Goal: Transaction & Acquisition: Purchase product/service

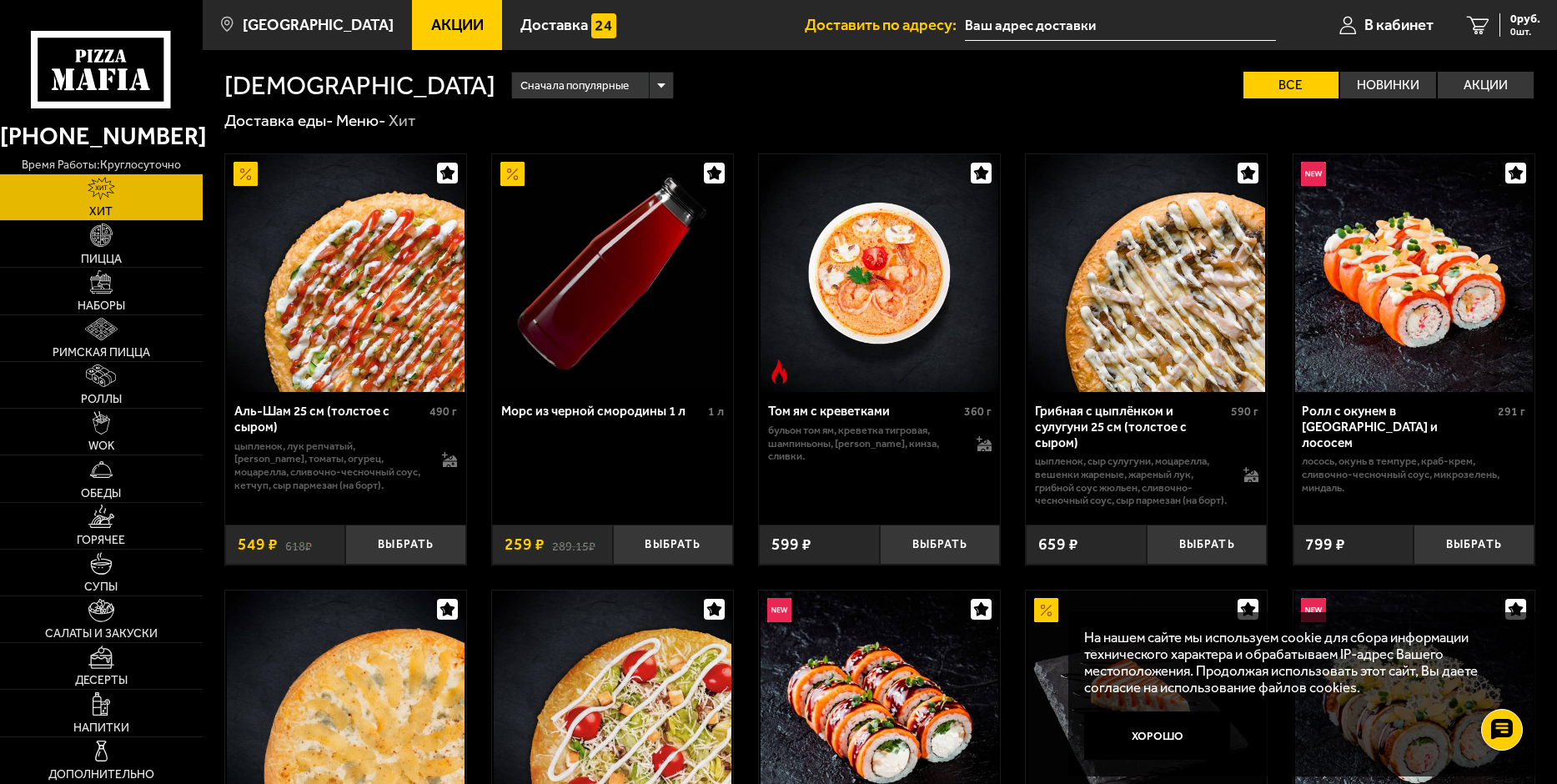
click at [431, 26] on span "Акции" at bounding box center [458, 25] width 53 height 16
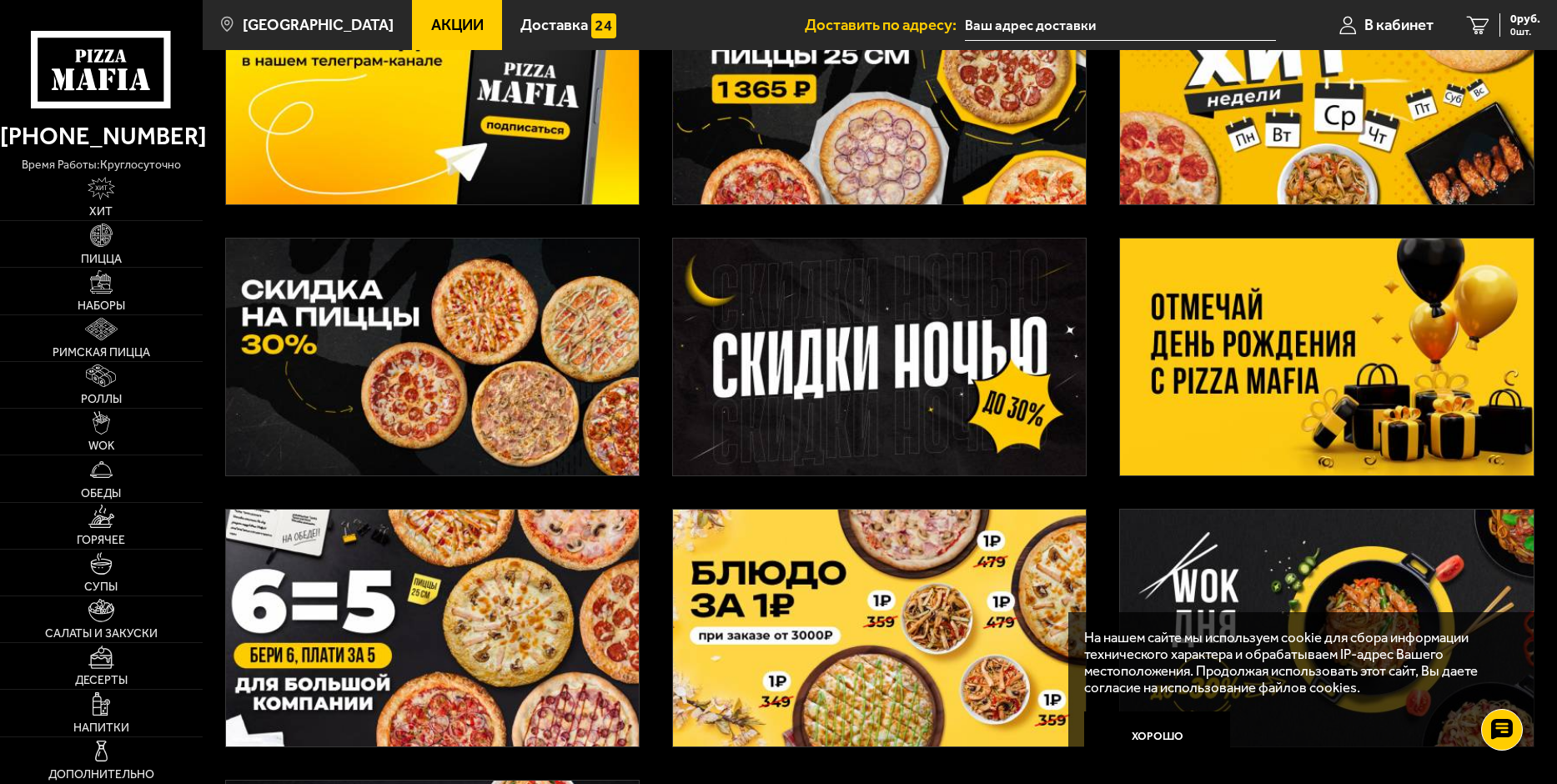
scroll to position [167, 0]
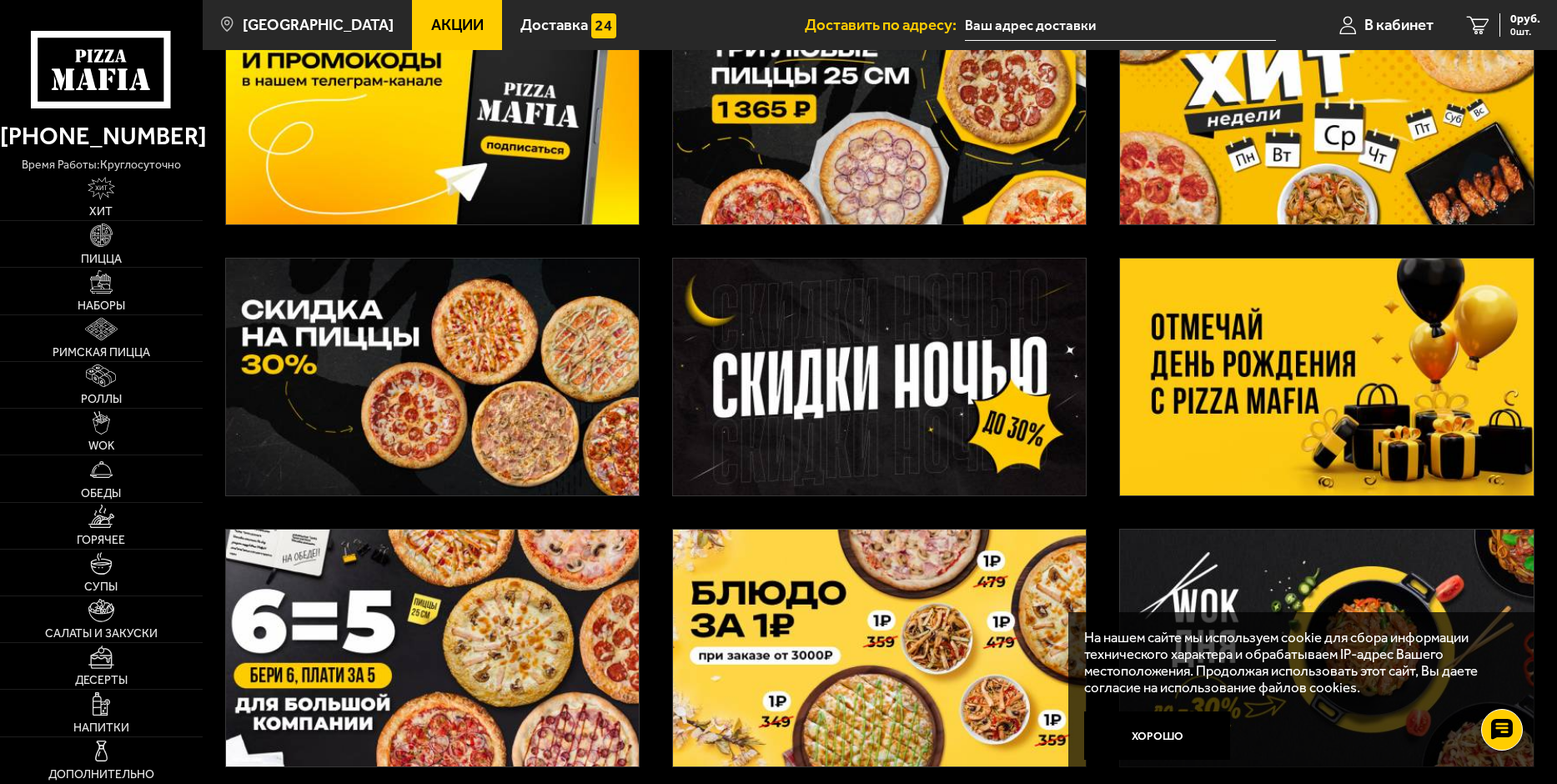
click at [1283, 341] on img at bounding box center [1327, 376] width 413 height 237
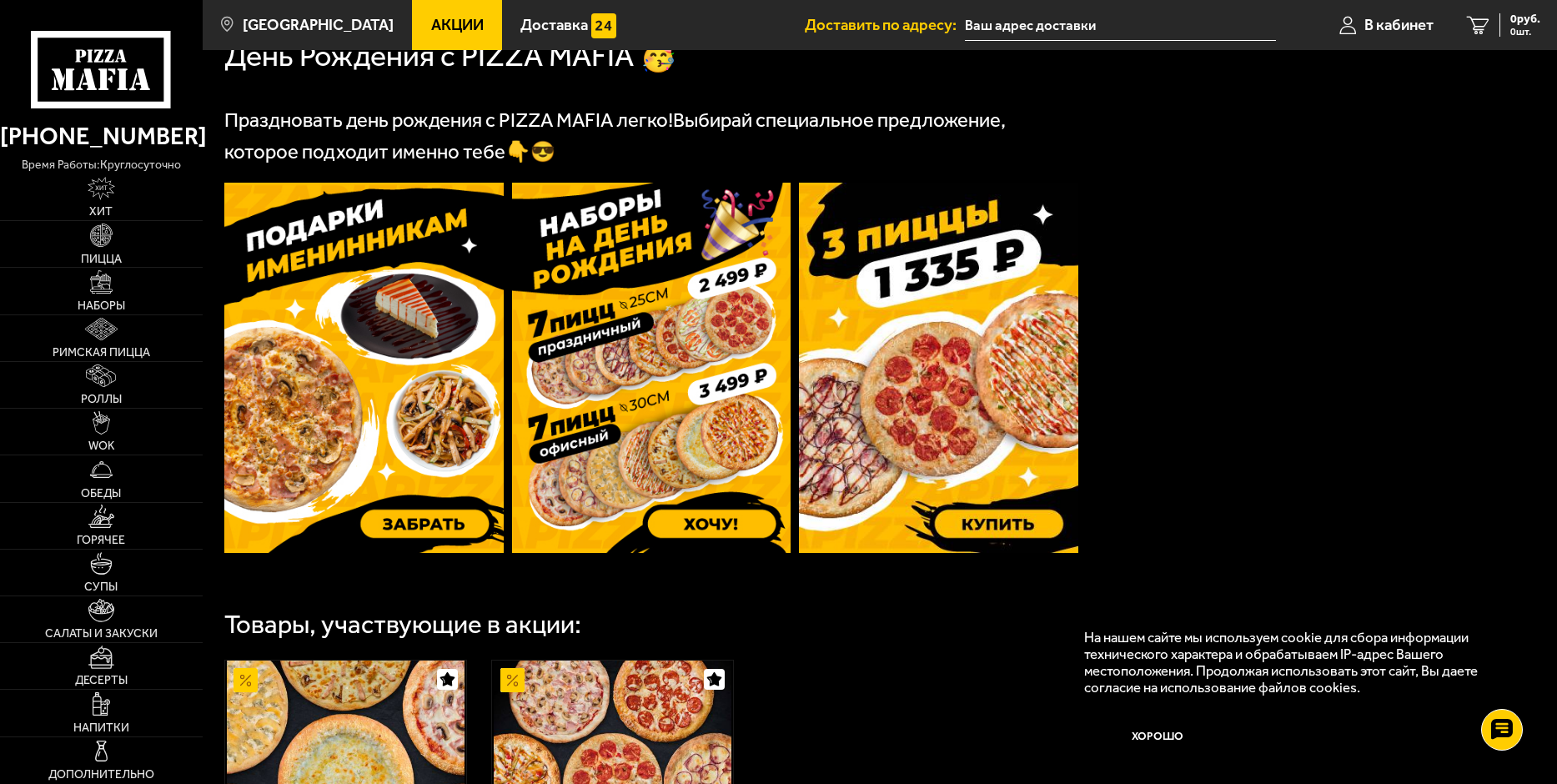
scroll to position [417, 0]
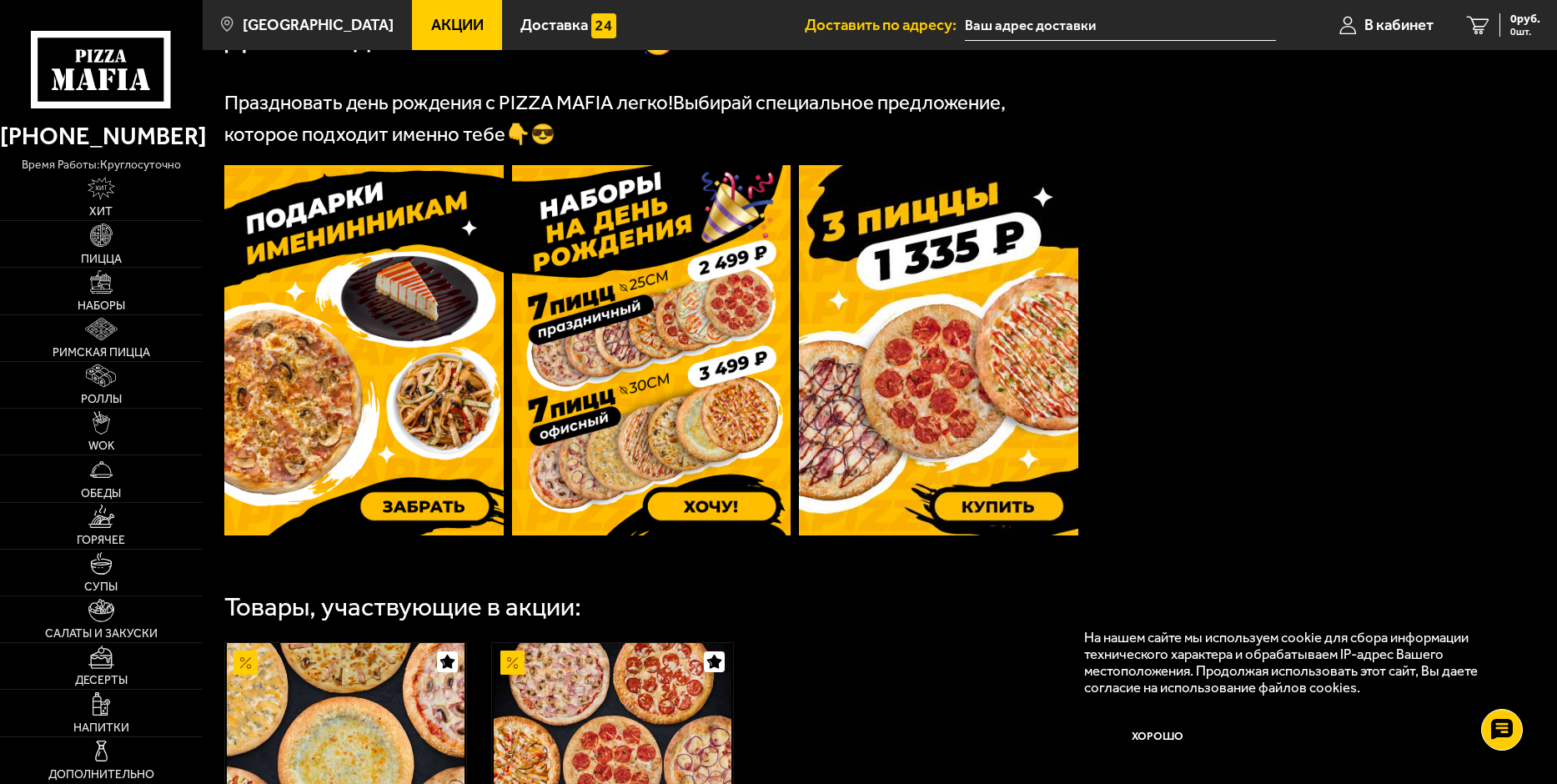
click at [964, 390] on img at bounding box center [938, 350] width 279 height 370
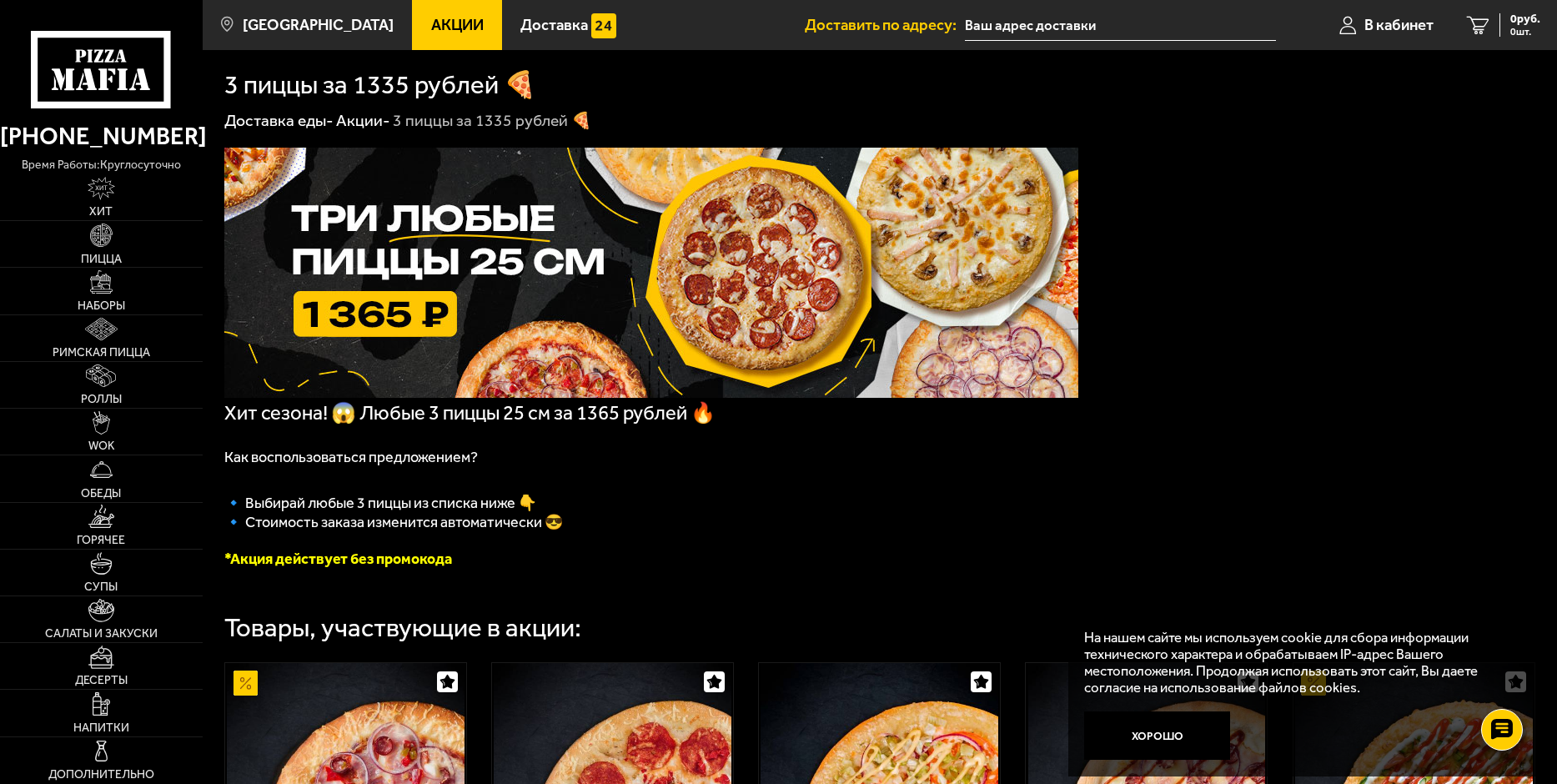
click at [540, 290] on img at bounding box center [651, 273] width 854 height 250
click at [384, 311] on img at bounding box center [651, 273] width 854 height 250
click at [526, 286] on img at bounding box center [651, 273] width 854 height 250
click at [528, 285] on img at bounding box center [651, 273] width 854 height 250
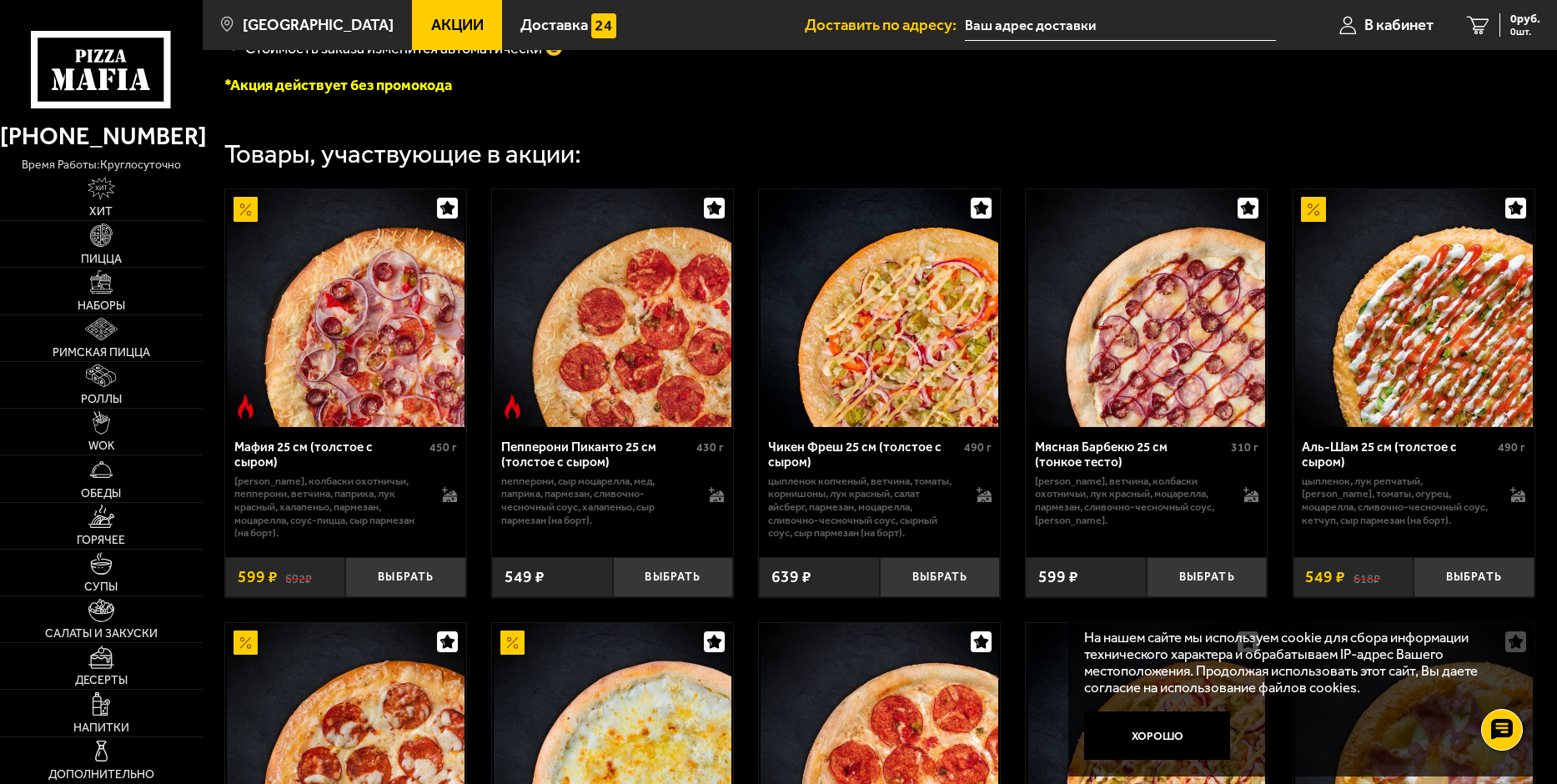
scroll to position [500, 0]
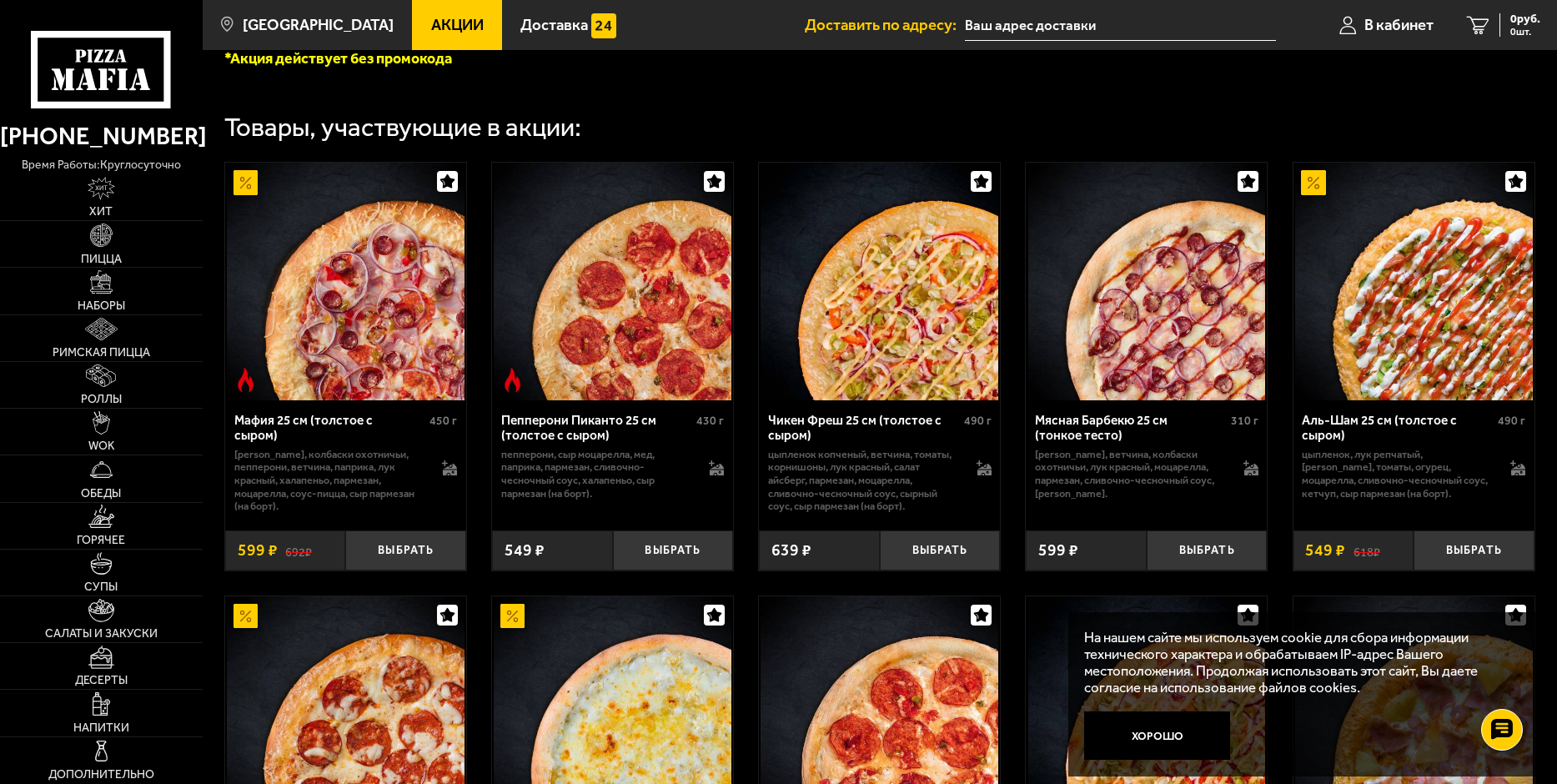
click at [656, 324] on img at bounding box center [613, 282] width 238 height 238
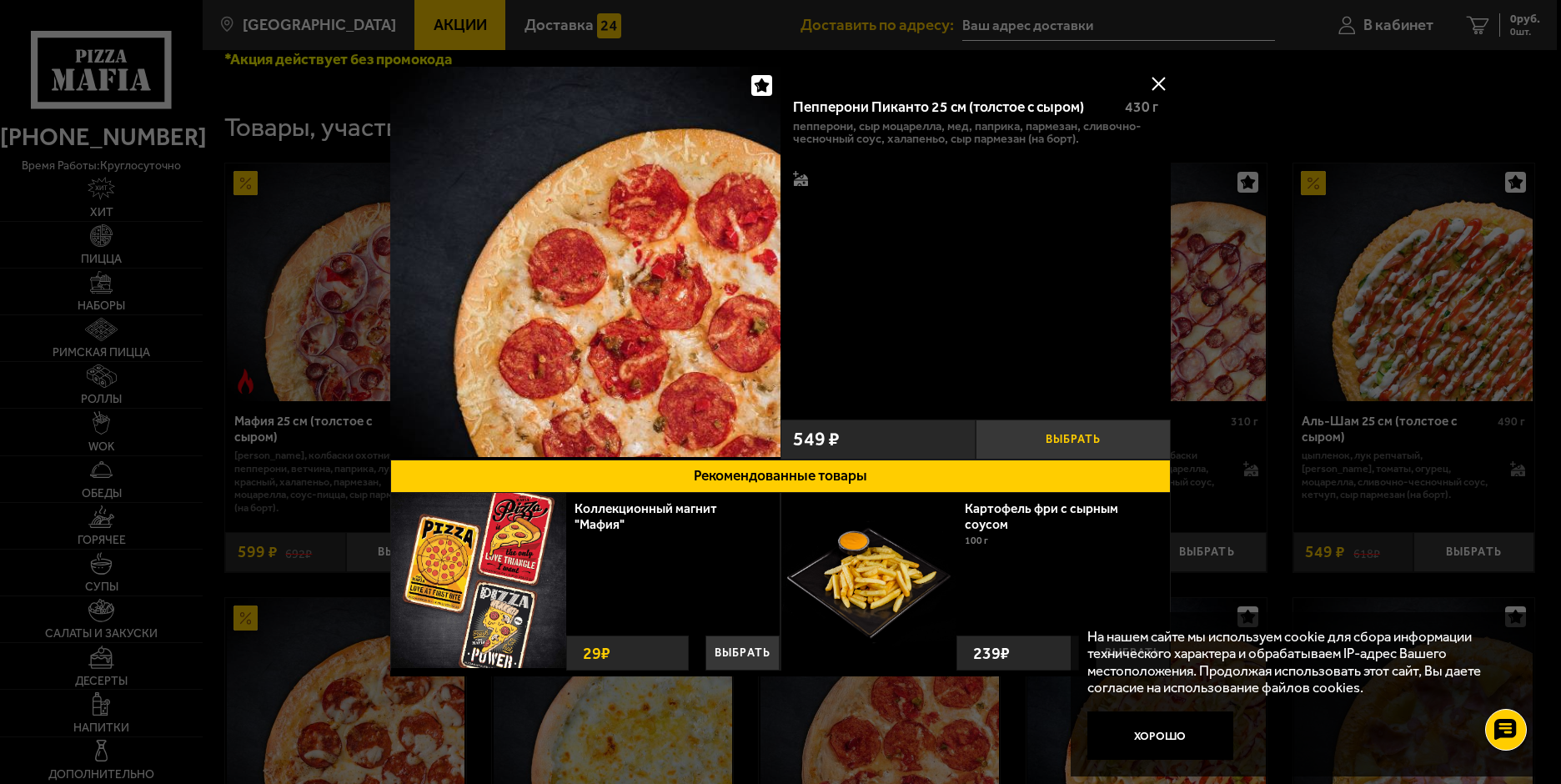
click at [1111, 438] on button "Выбрать" at bounding box center [1073, 439] width 195 height 40
click at [1165, 78] on button at bounding box center [1158, 83] width 25 height 25
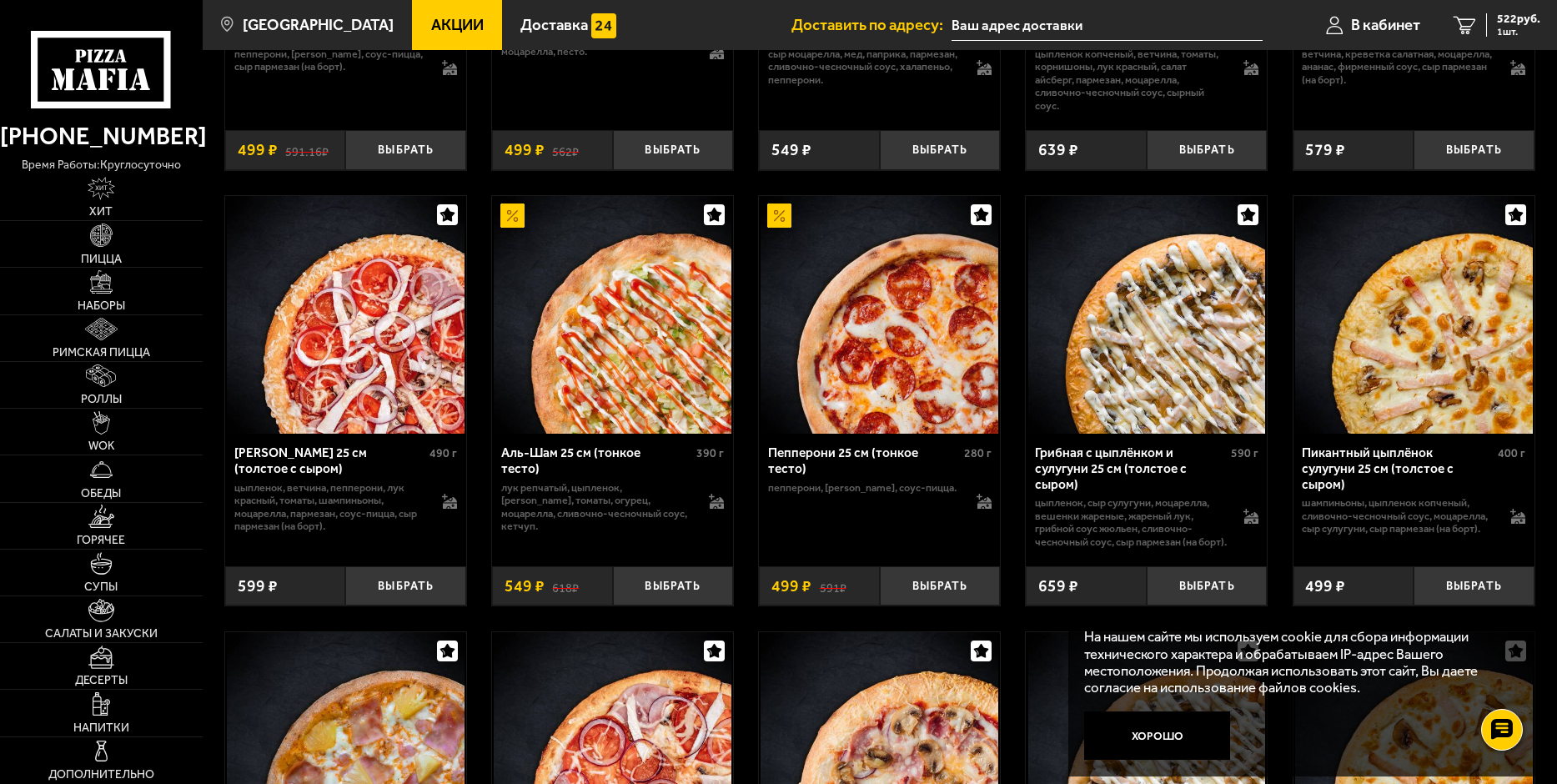
scroll to position [1418, 0]
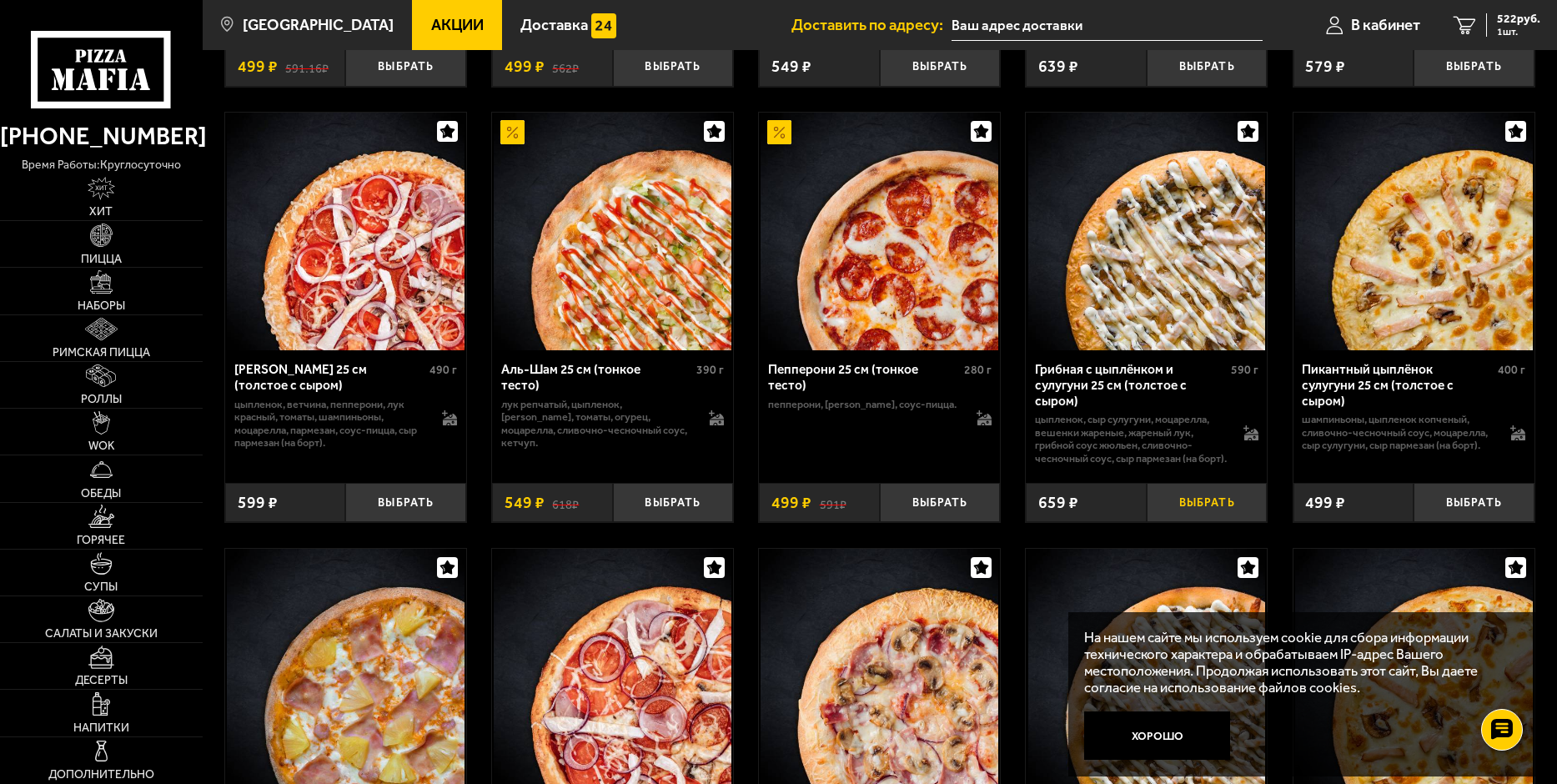
click at [1218, 522] on button "Выбрать" at bounding box center [1207, 503] width 121 height 40
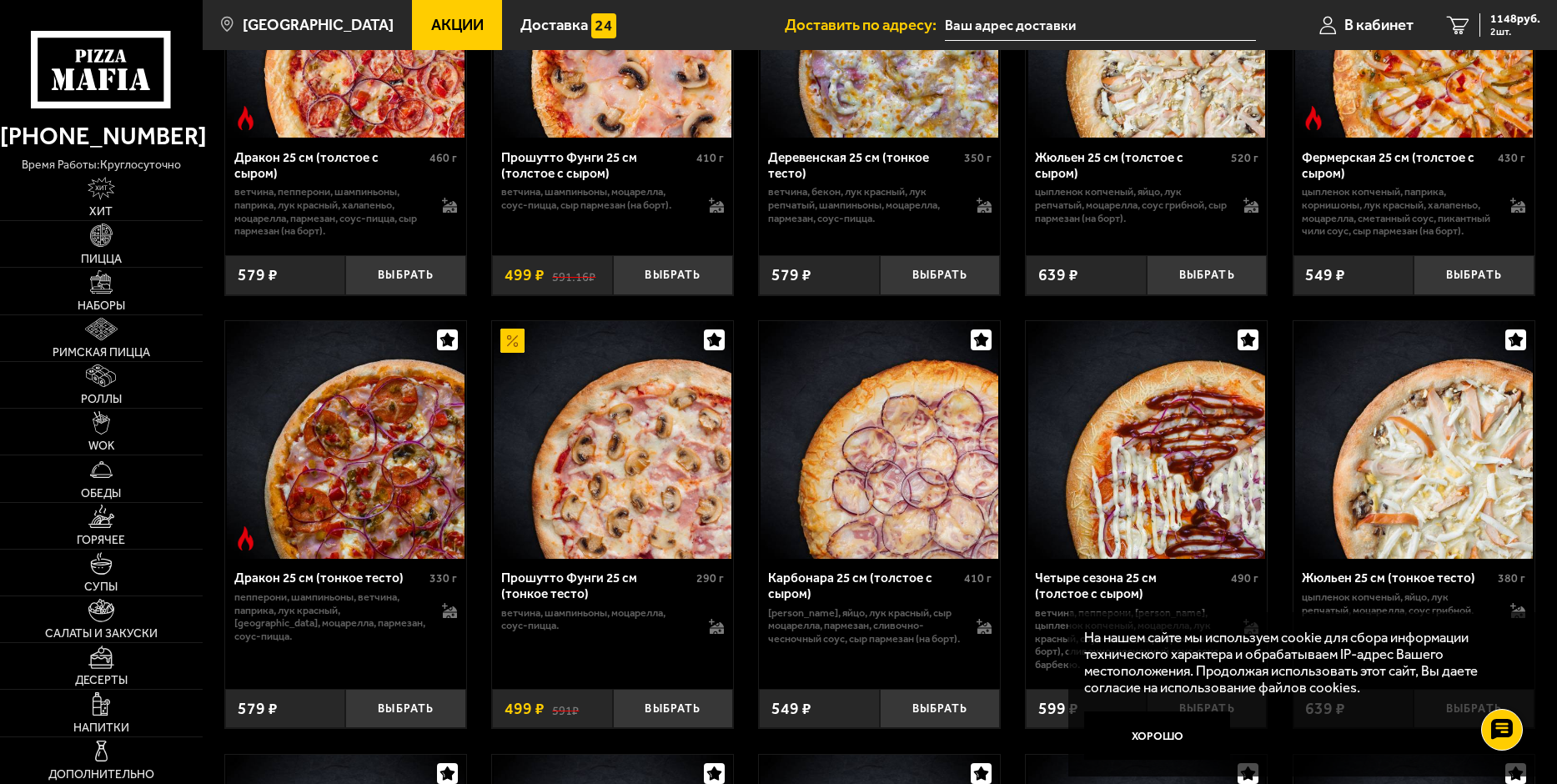
scroll to position [2586, 0]
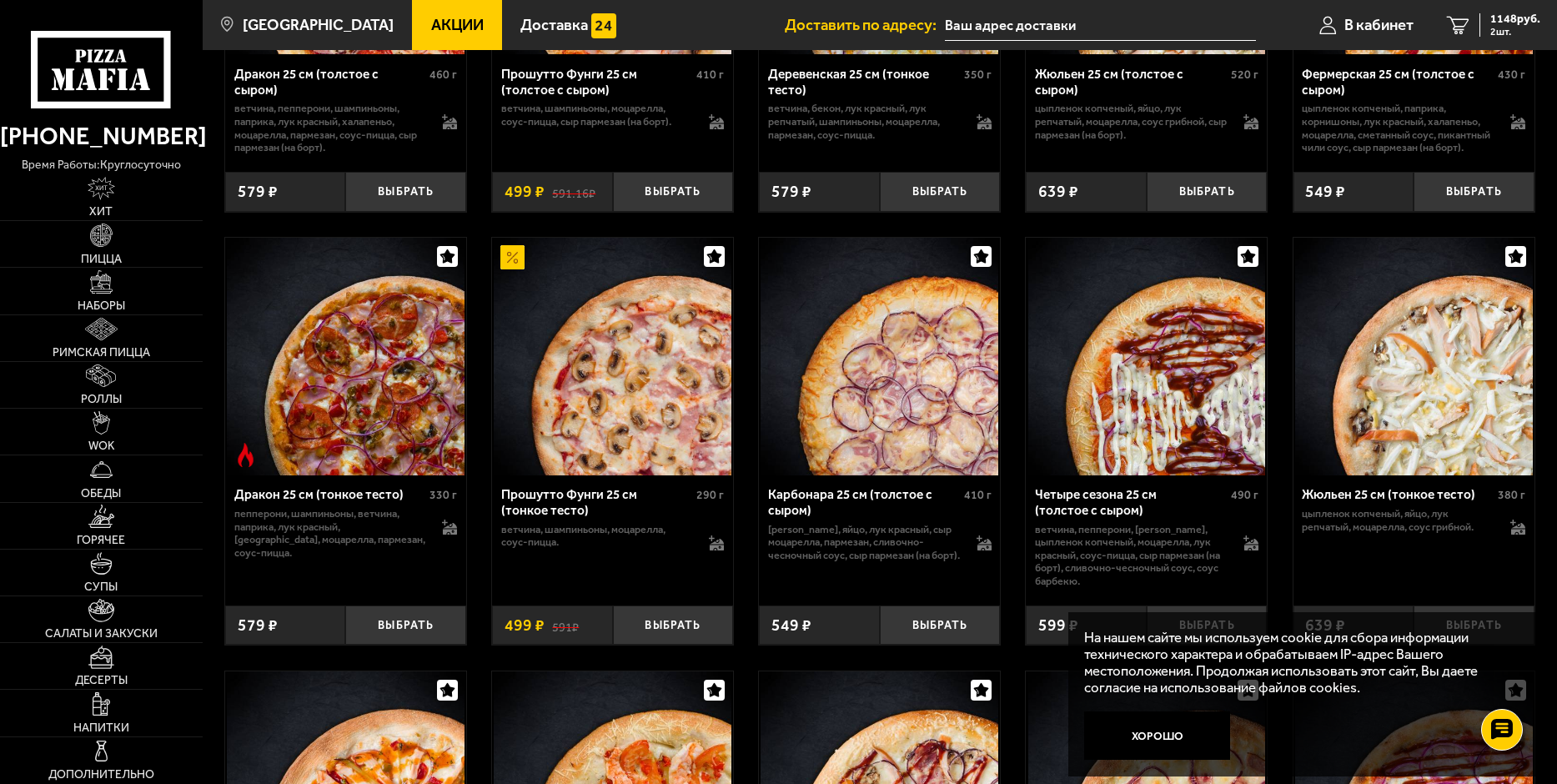
click at [1423, 408] on img at bounding box center [1414, 357] width 238 height 238
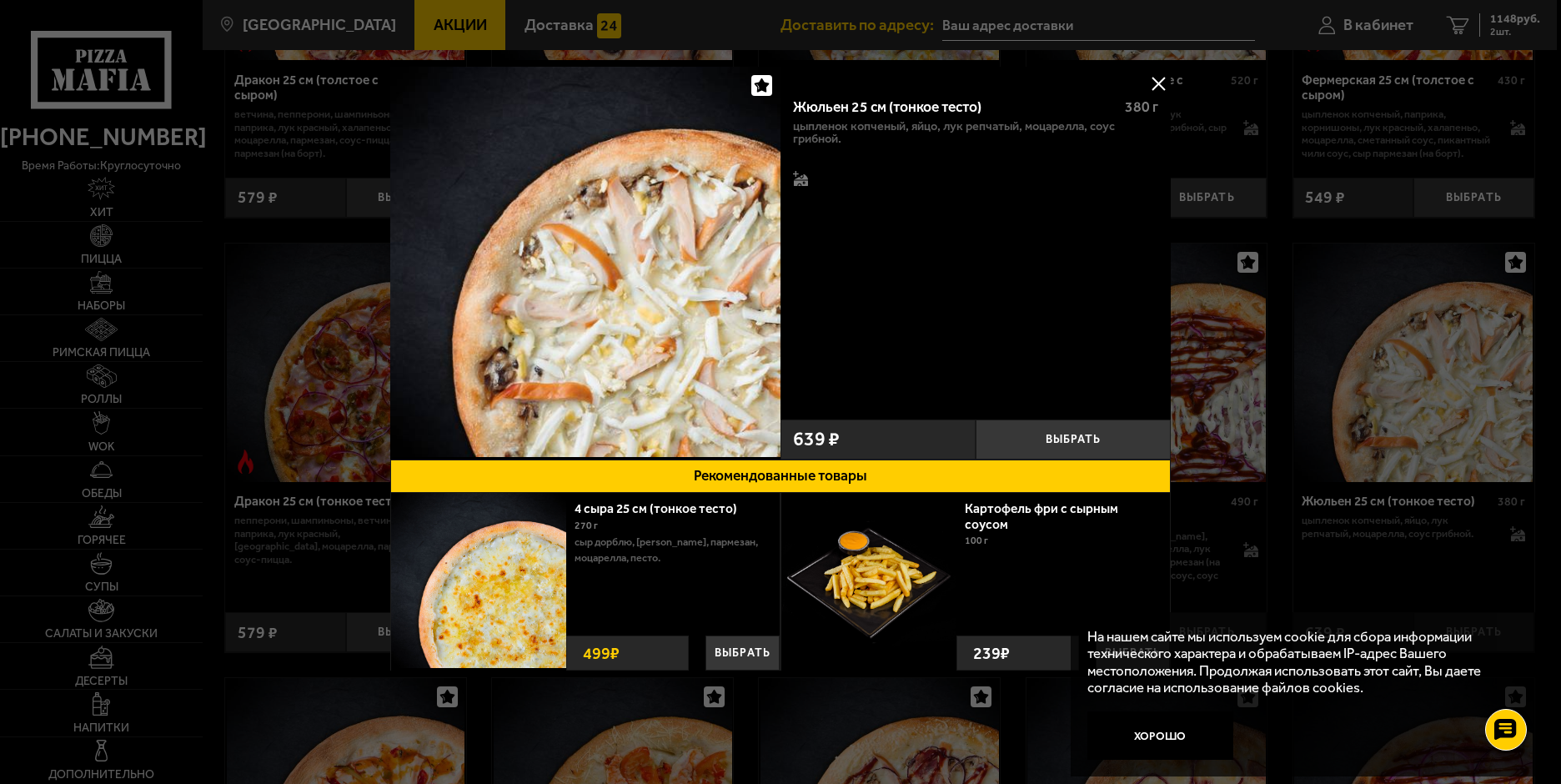
click at [1158, 78] on button at bounding box center [1158, 83] width 25 height 25
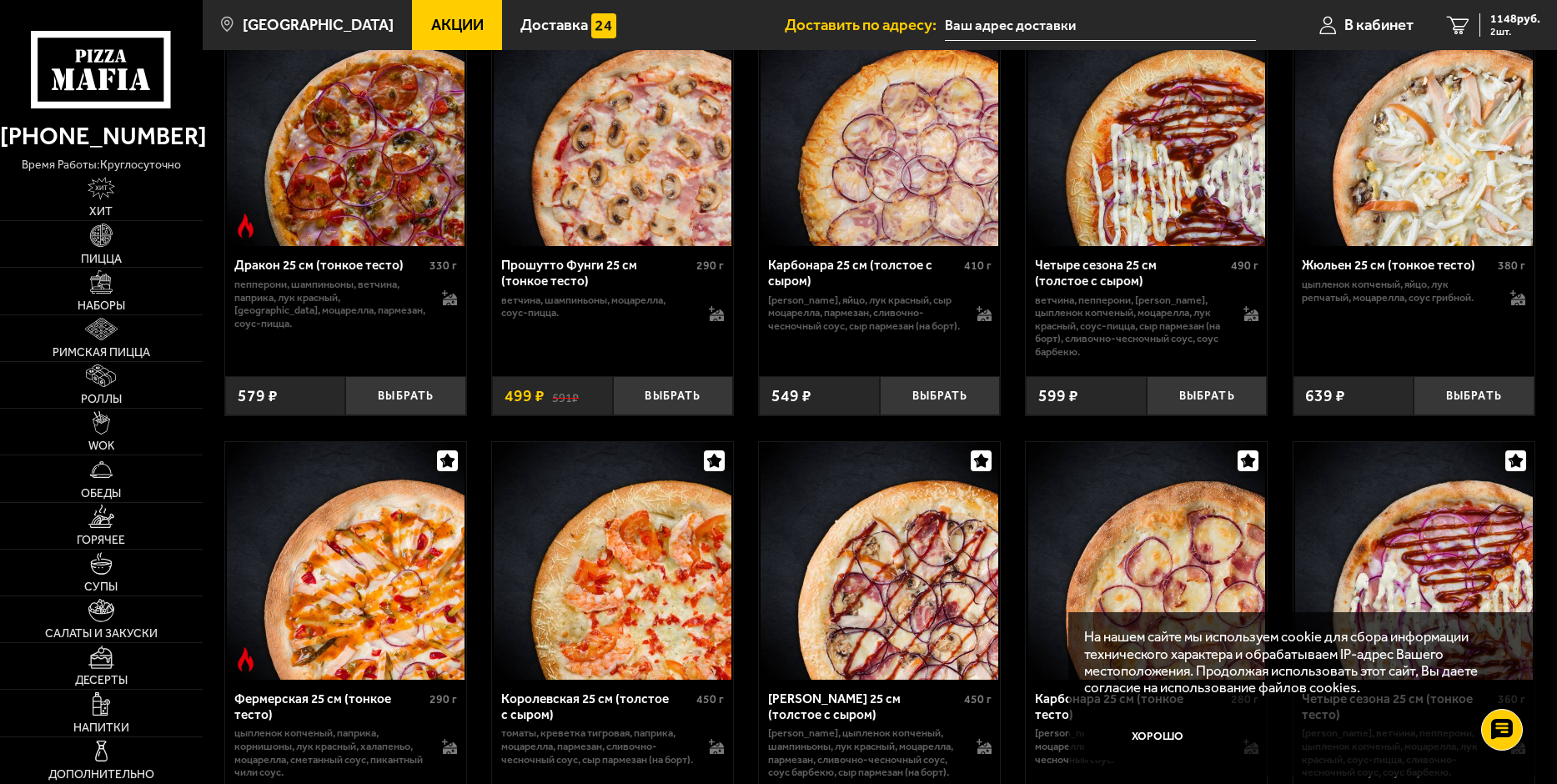
scroll to position [2835, 0]
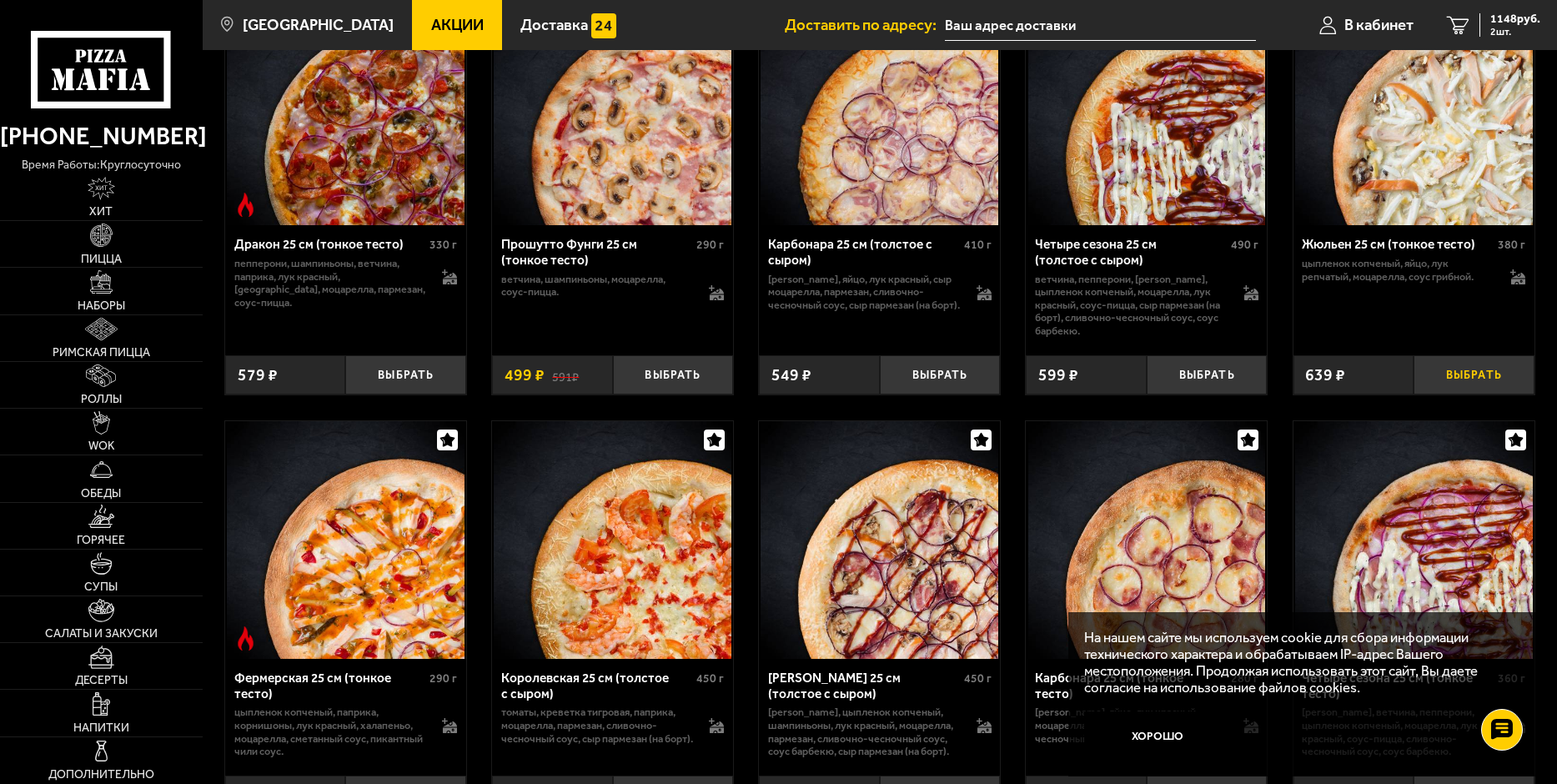
click at [1478, 391] on button "Выбрать" at bounding box center [1474, 375] width 121 height 40
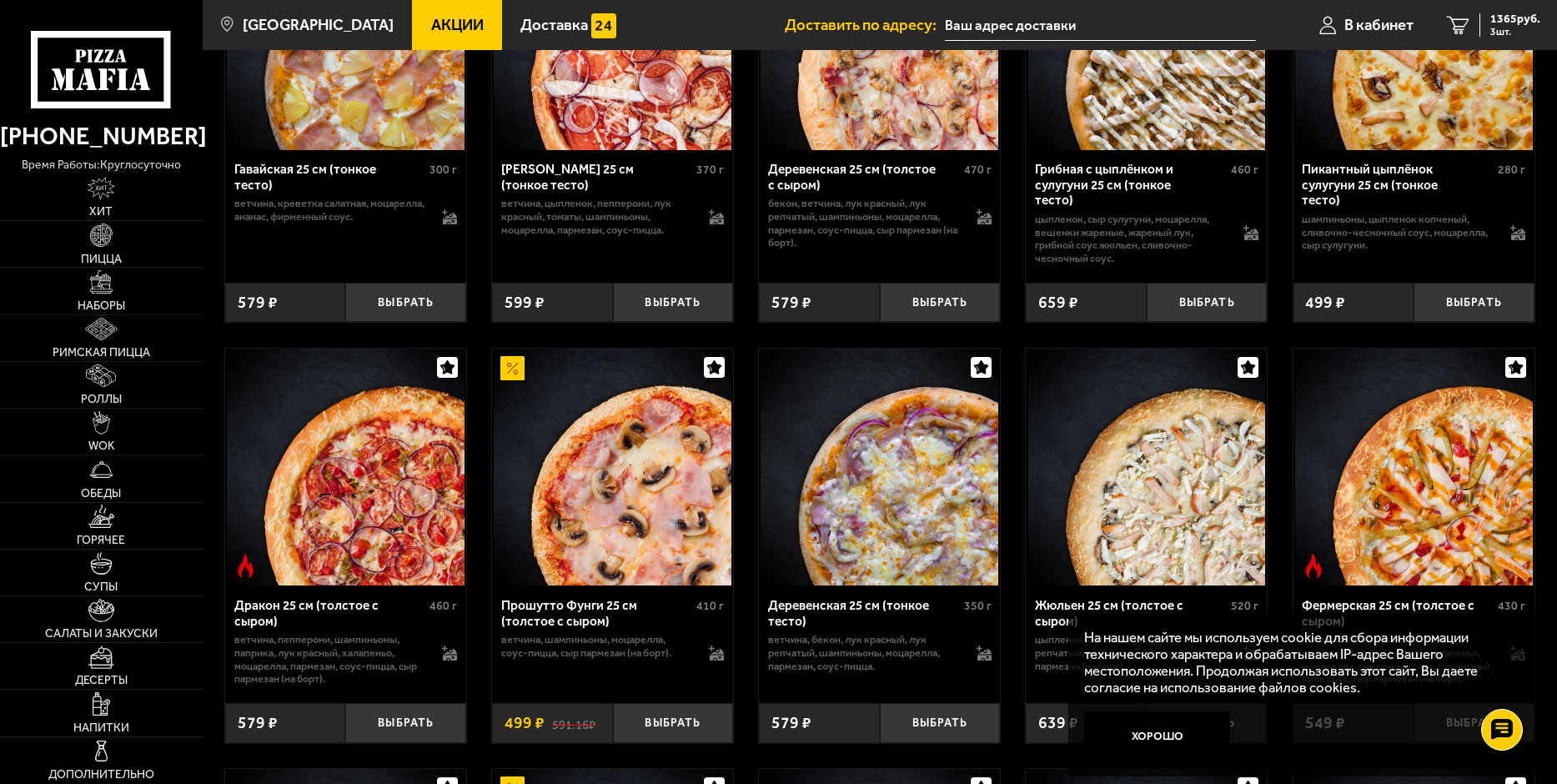
scroll to position [1918, 0]
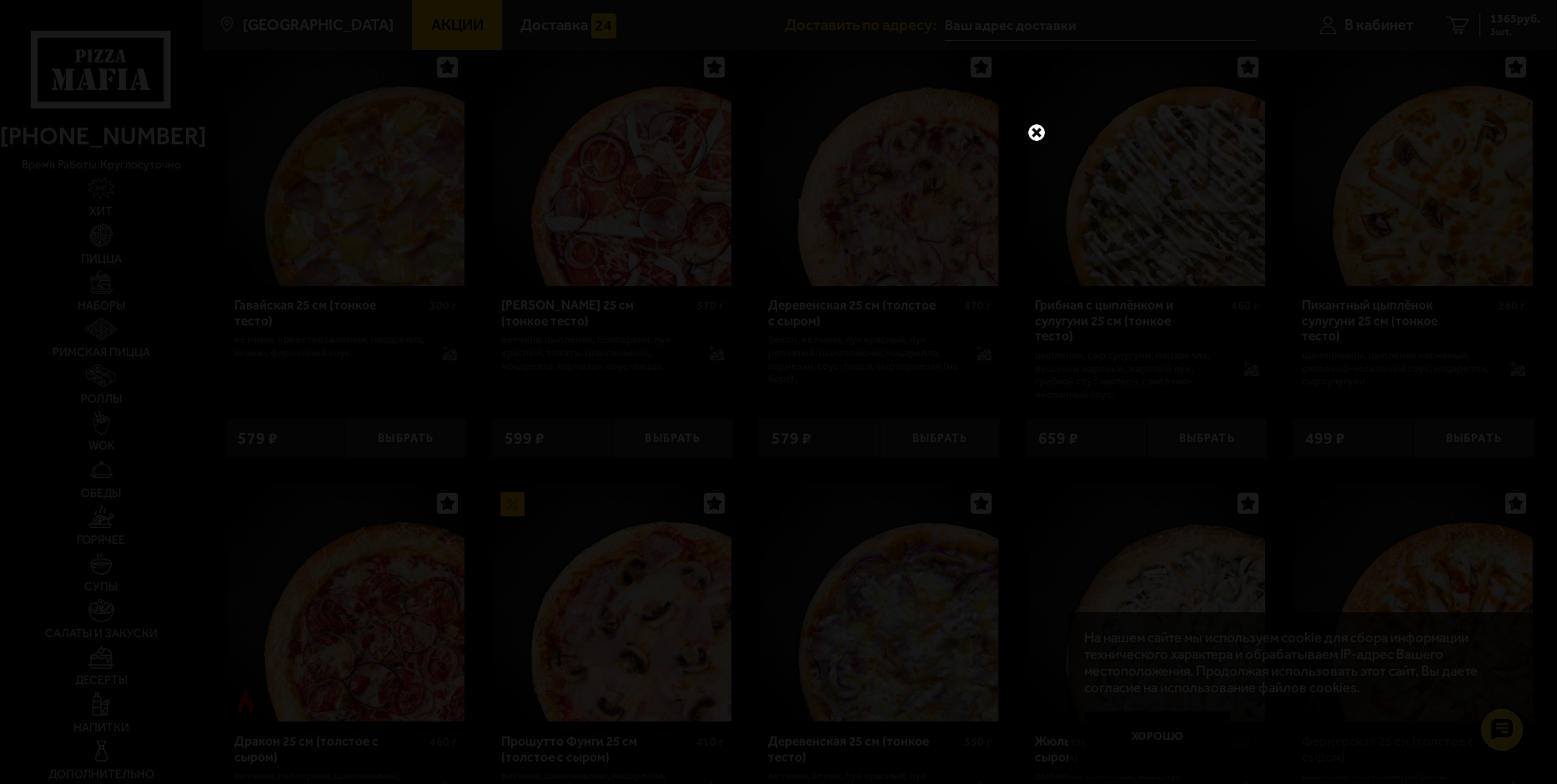
click at [1033, 130] on link at bounding box center [1036, 132] width 22 height 22
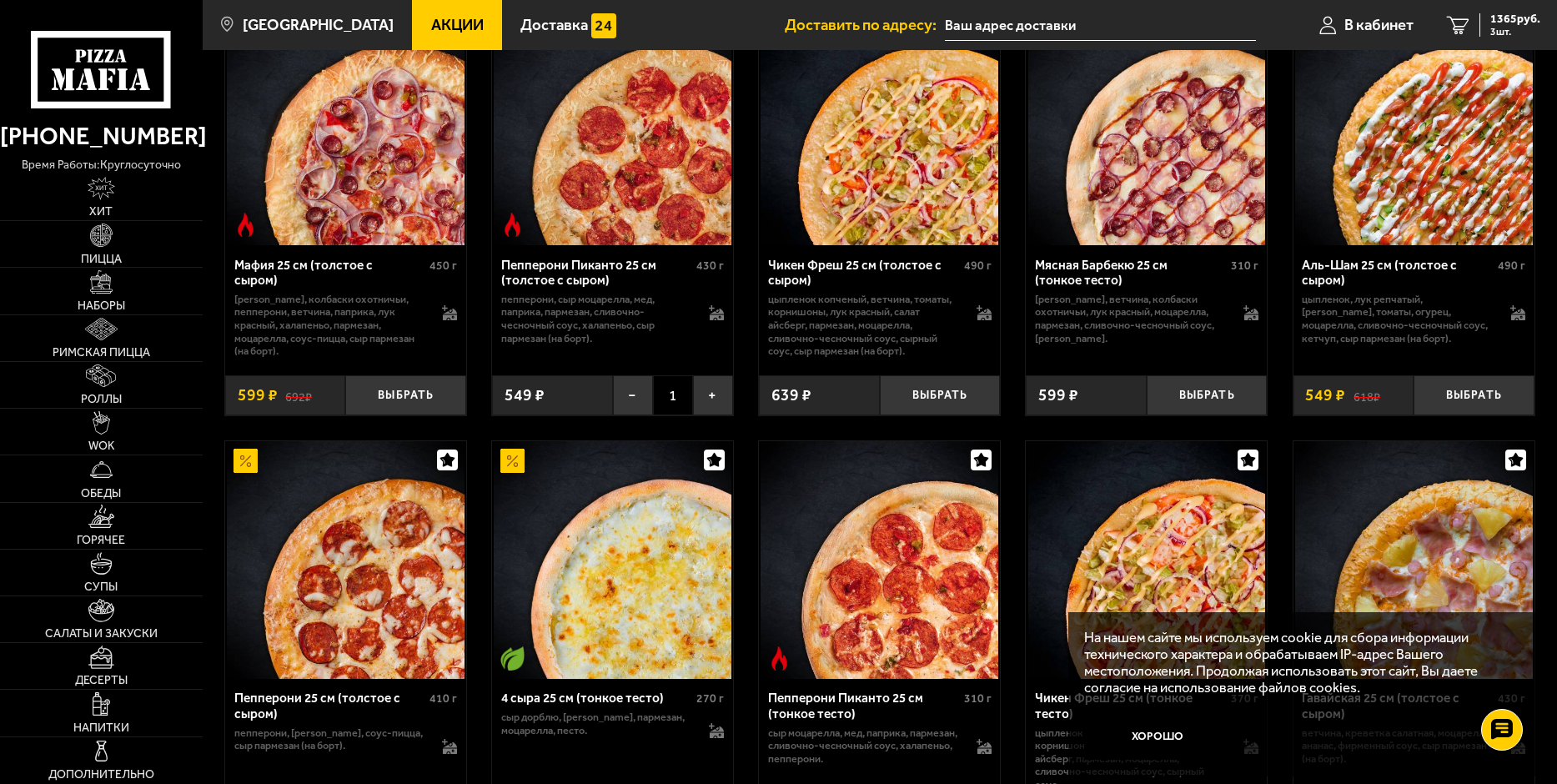
scroll to position [584, 0]
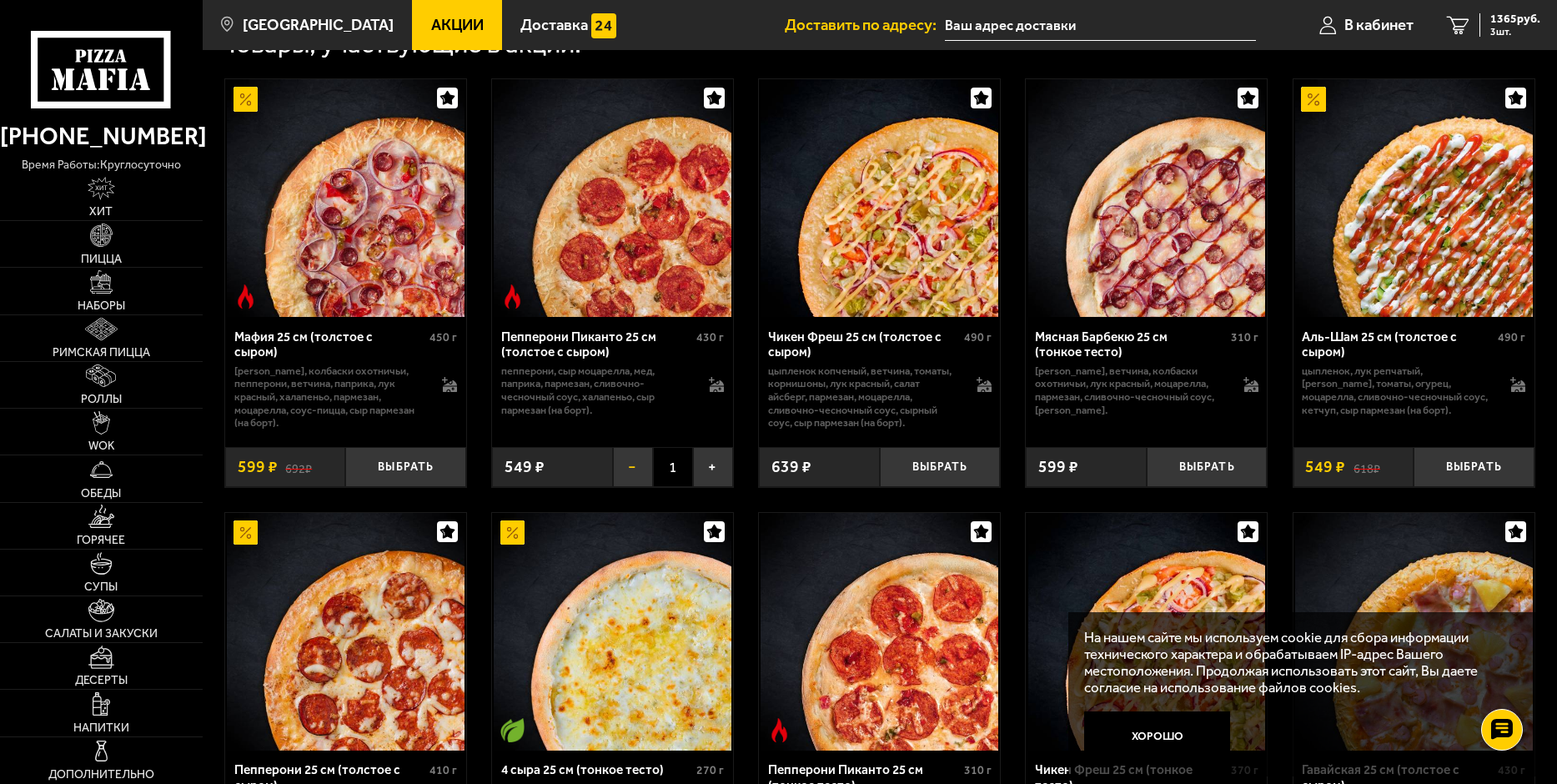
click at [631, 473] on button "−" at bounding box center [634, 467] width 40 height 40
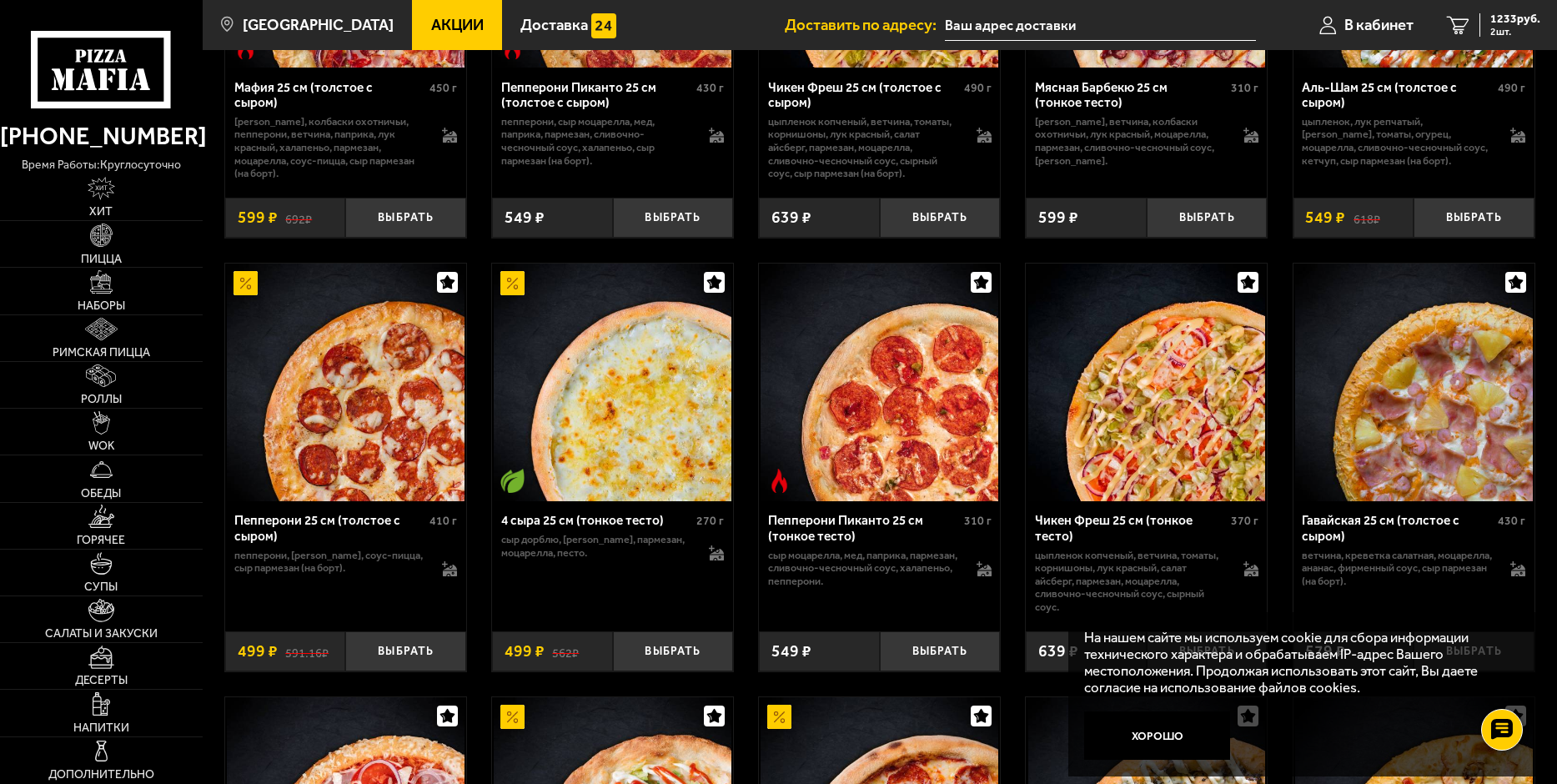
scroll to position [917, 0]
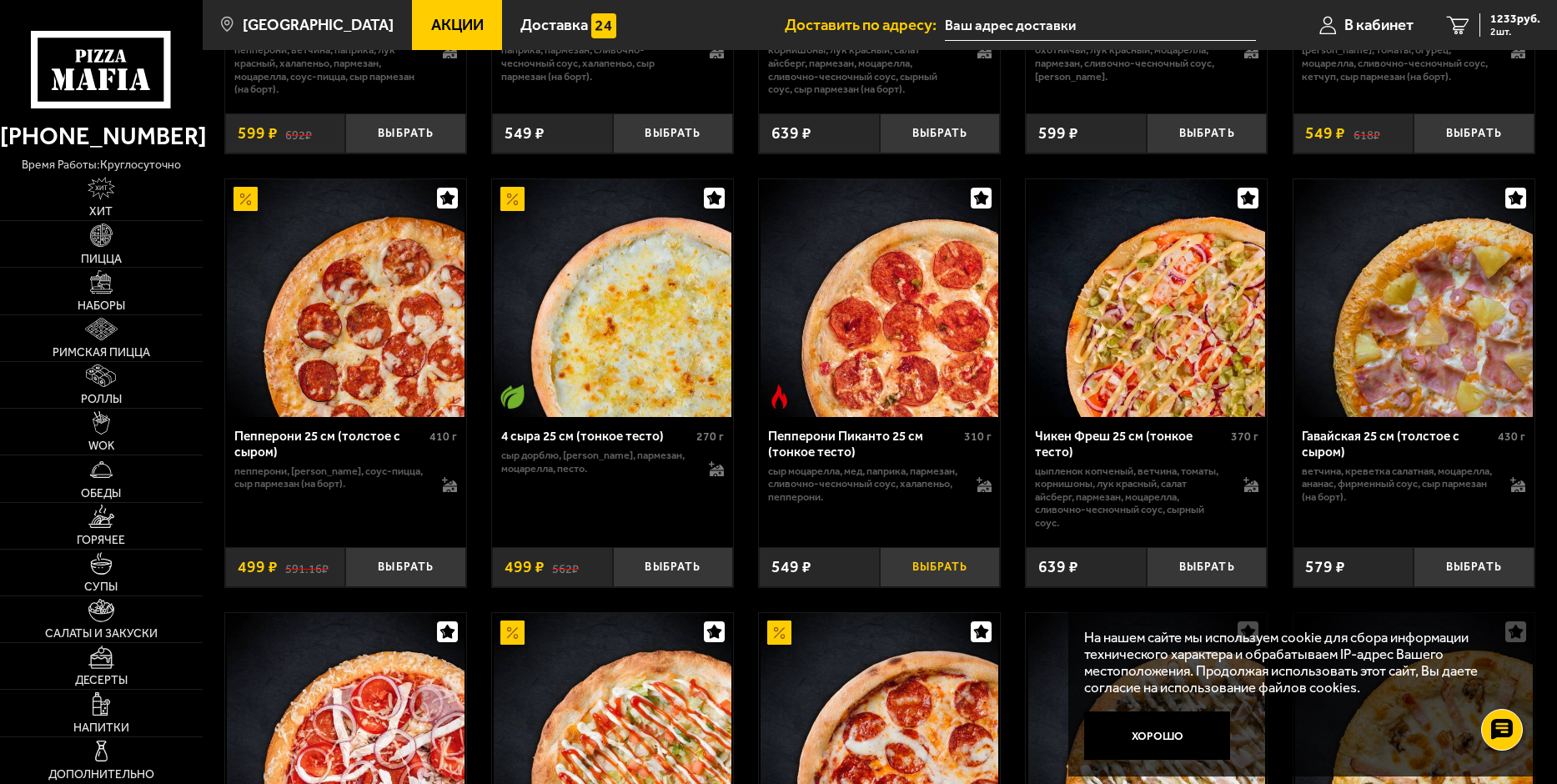
click at [947, 570] on button "Выбрать" at bounding box center [941, 567] width 121 height 40
click at [666, 570] on button "Выбрать" at bounding box center [674, 567] width 121 height 40
click at [985, 570] on button "+" at bounding box center [980, 567] width 40 height 40
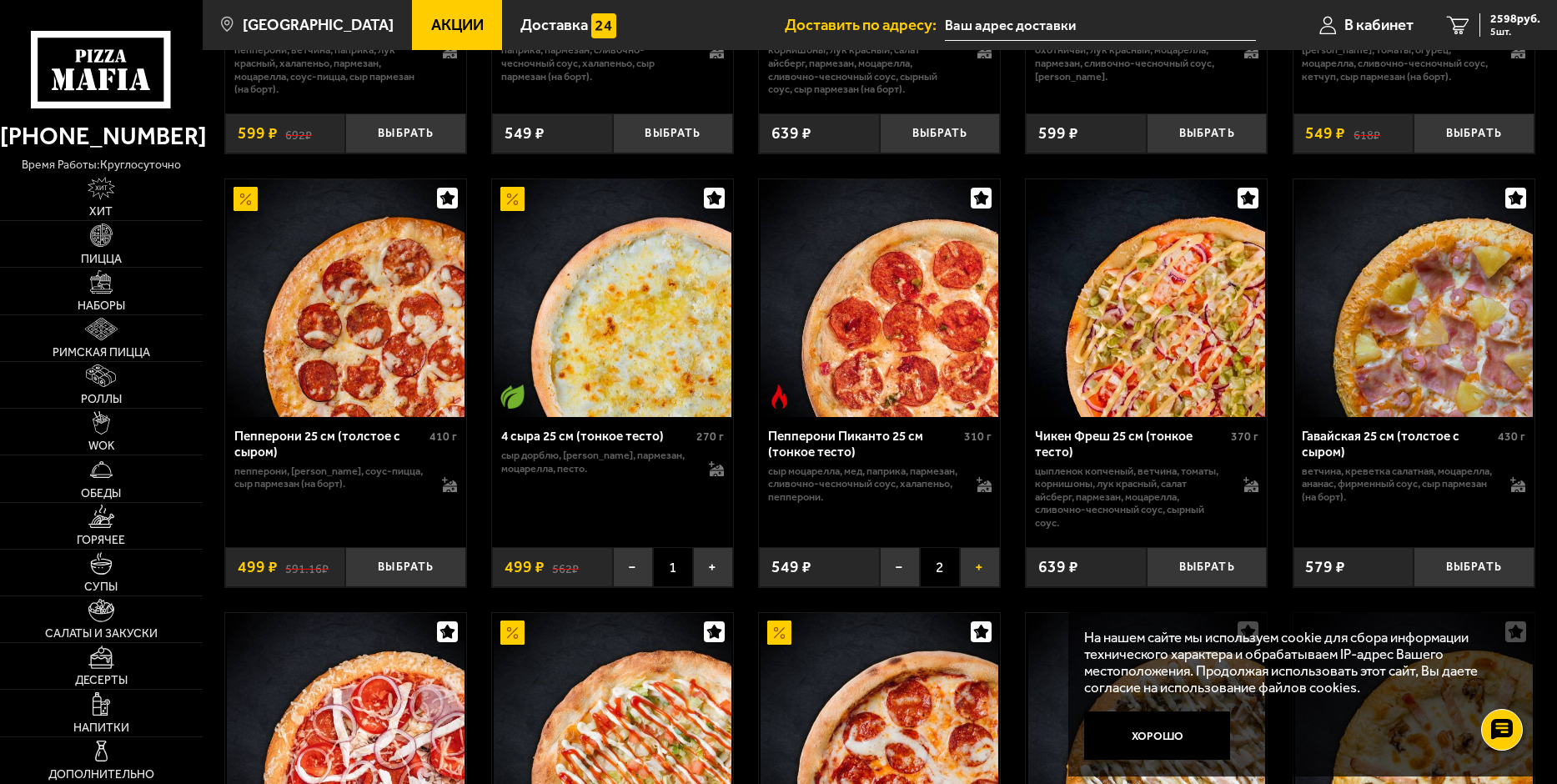
click at [978, 570] on button "+" at bounding box center [980, 567] width 40 height 40
click at [978, 572] on button "+" at bounding box center [980, 567] width 40 height 40
click at [978, 578] on button "+" at bounding box center [980, 567] width 40 height 40
click at [979, 571] on button "+" at bounding box center [980, 567] width 40 height 40
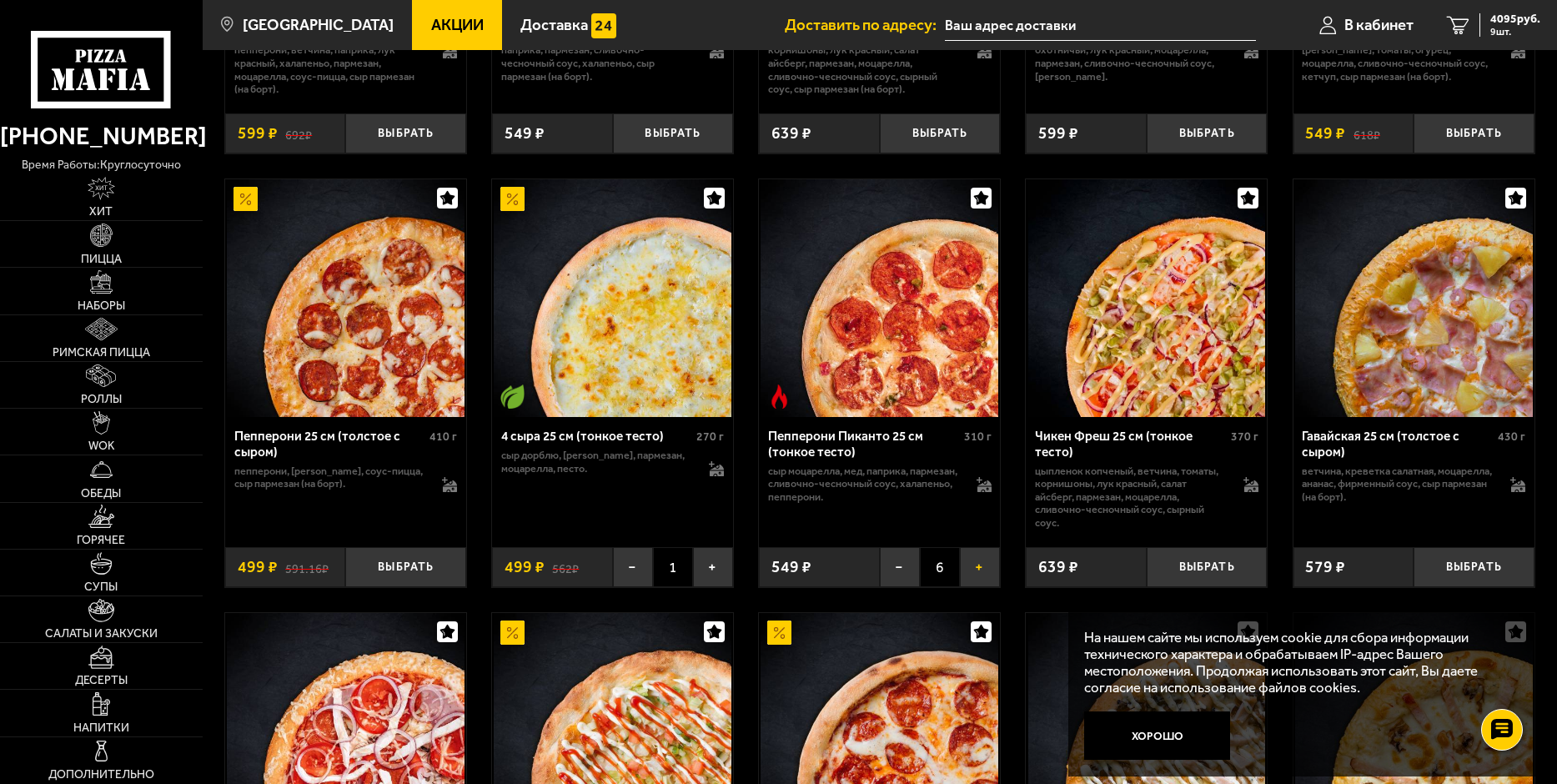
click at [979, 573] on button "+" at bounding box center [980, 567] width 40 height 40
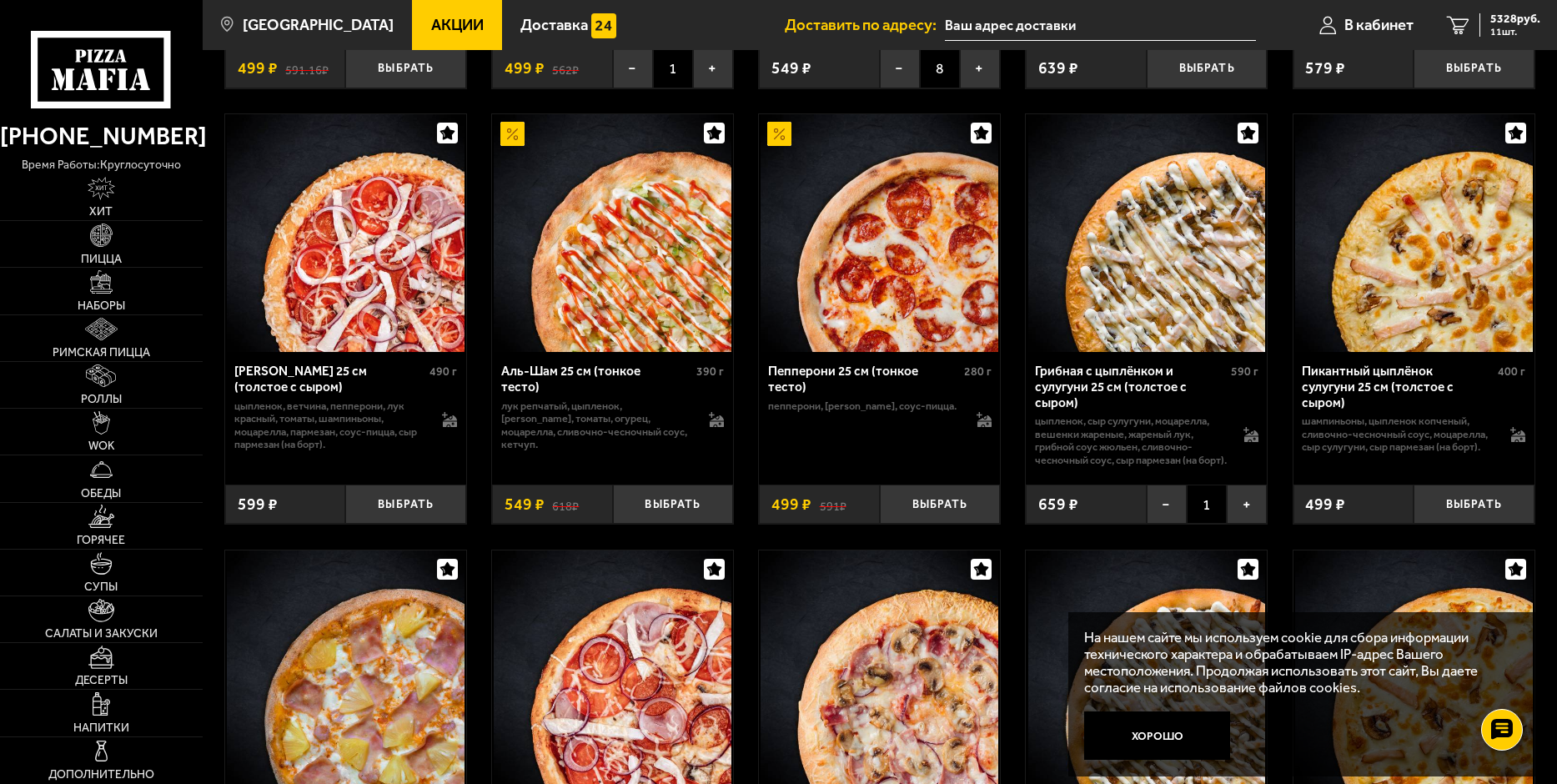
scroll to position [1418, 0]
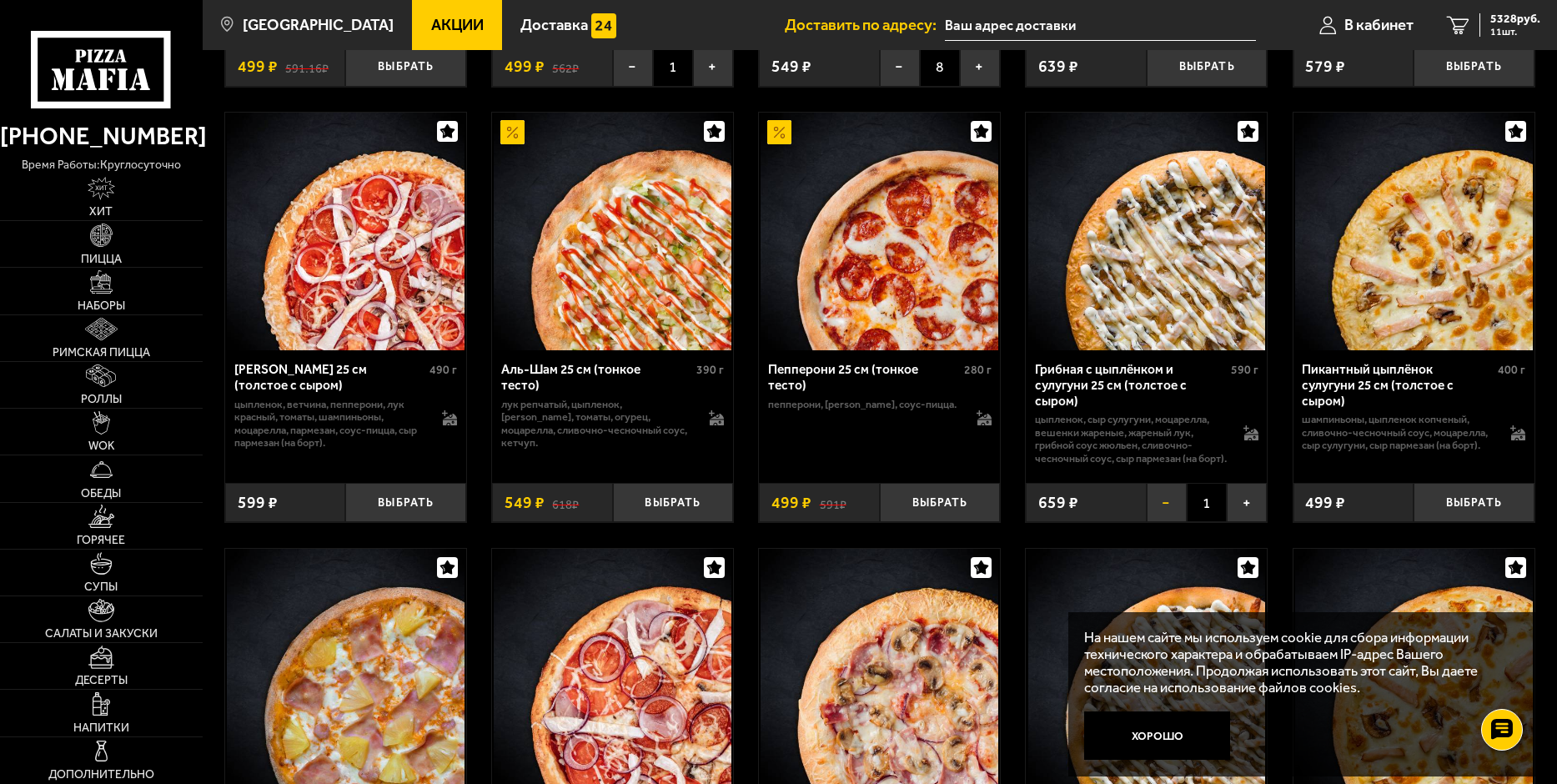
click at [1166, 523] on button "−" at bounding box center [1167, 503] width 40 height 40
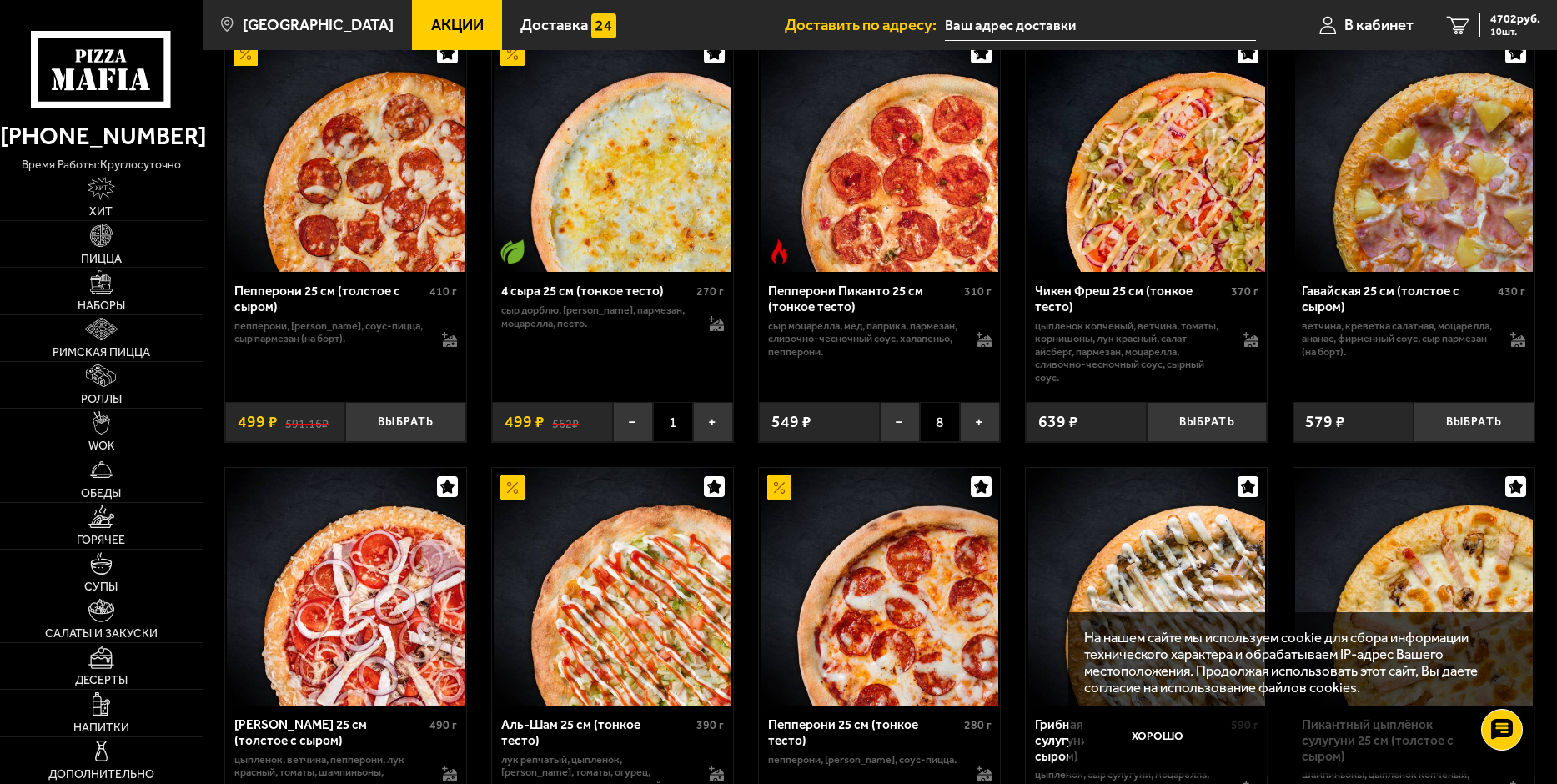
scroll to position [1001, 0]
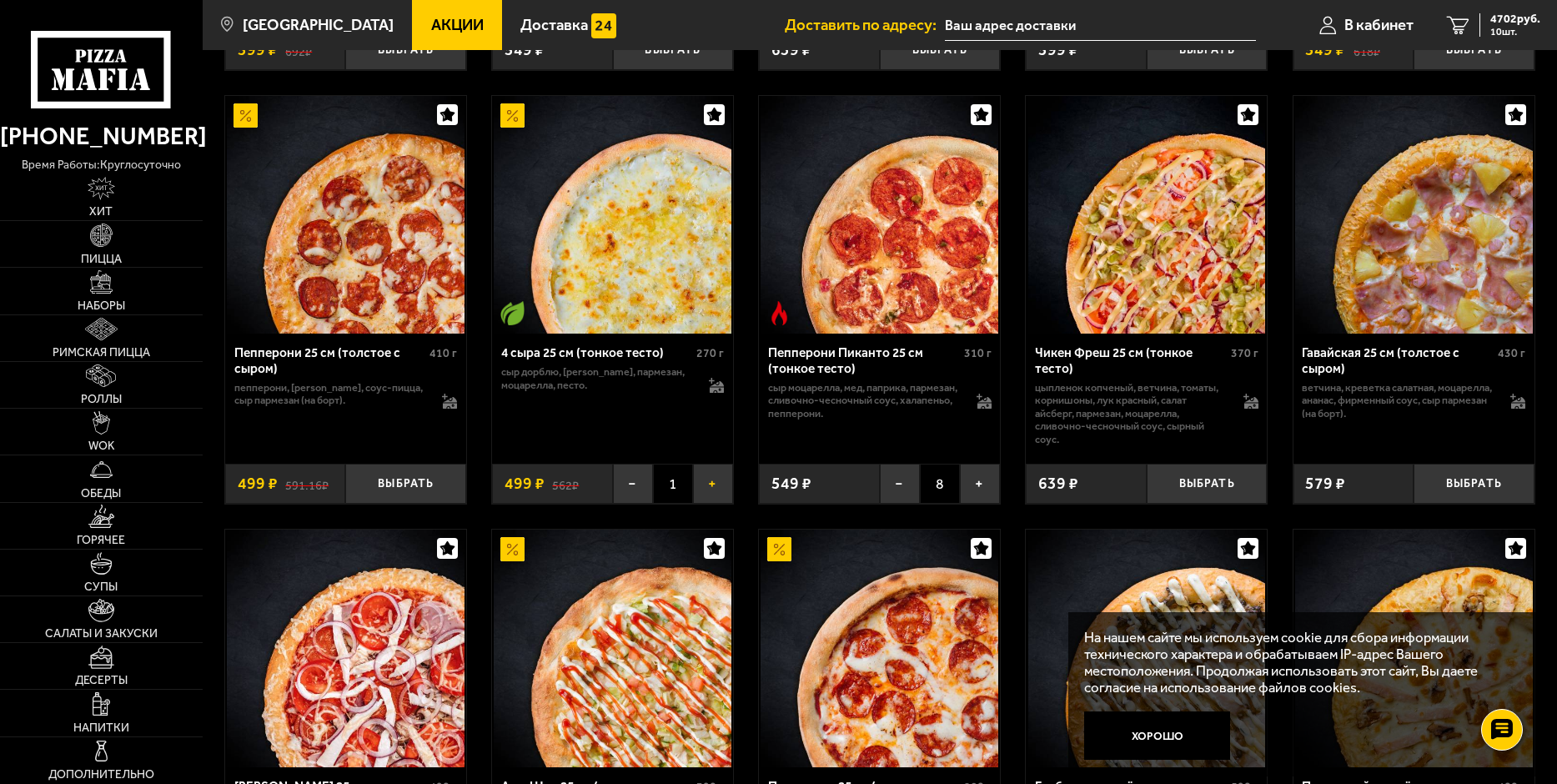
click at [713, 489] on button "+" at bounding box center [713, 484] width 40 height 40
click at [711, 489] on button "+" at bounding box center [713, 484] width 40 height 40
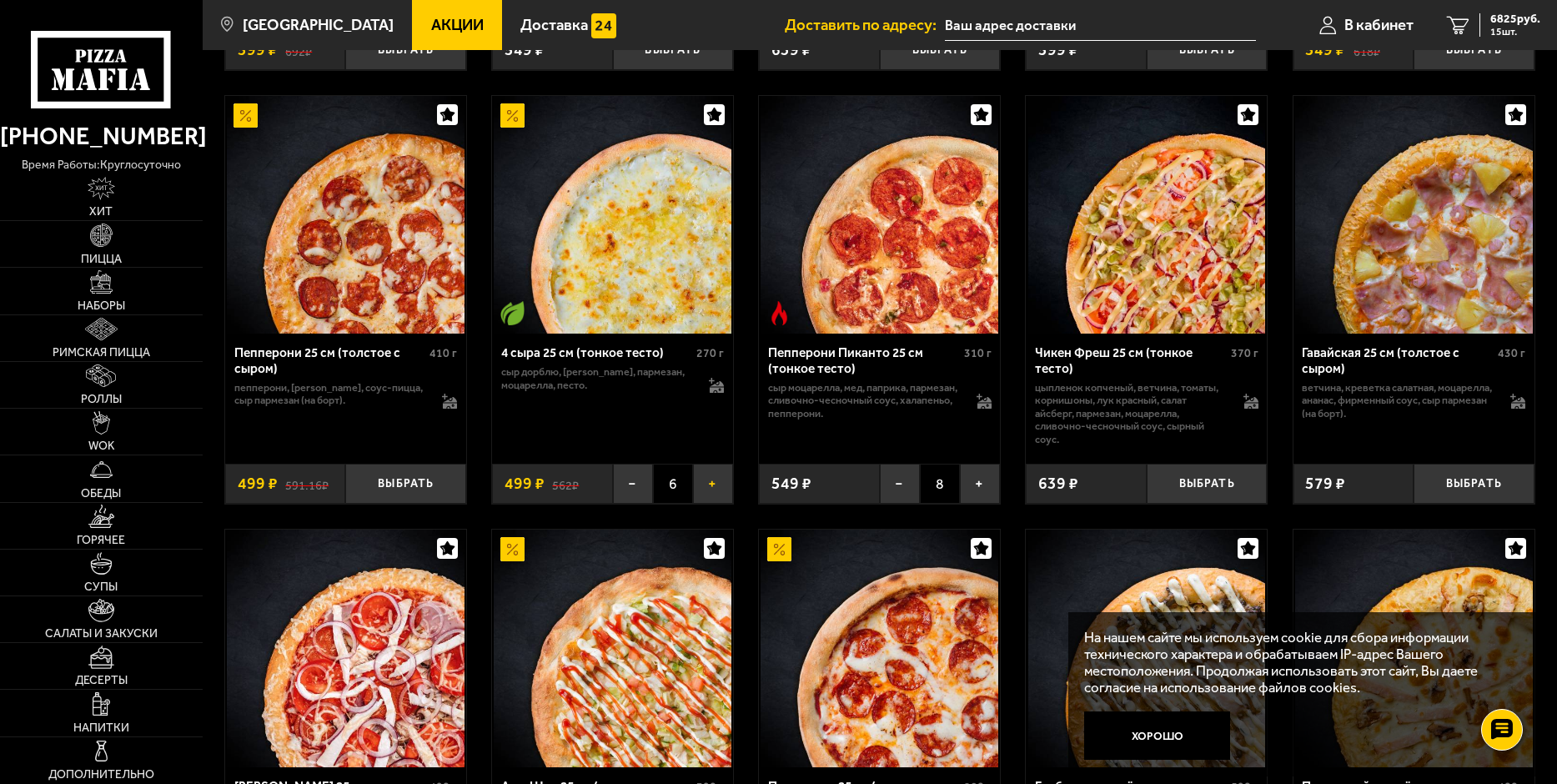
click at [711, 489] on button "+" at bounding box center [713, 484] width 40 height 40
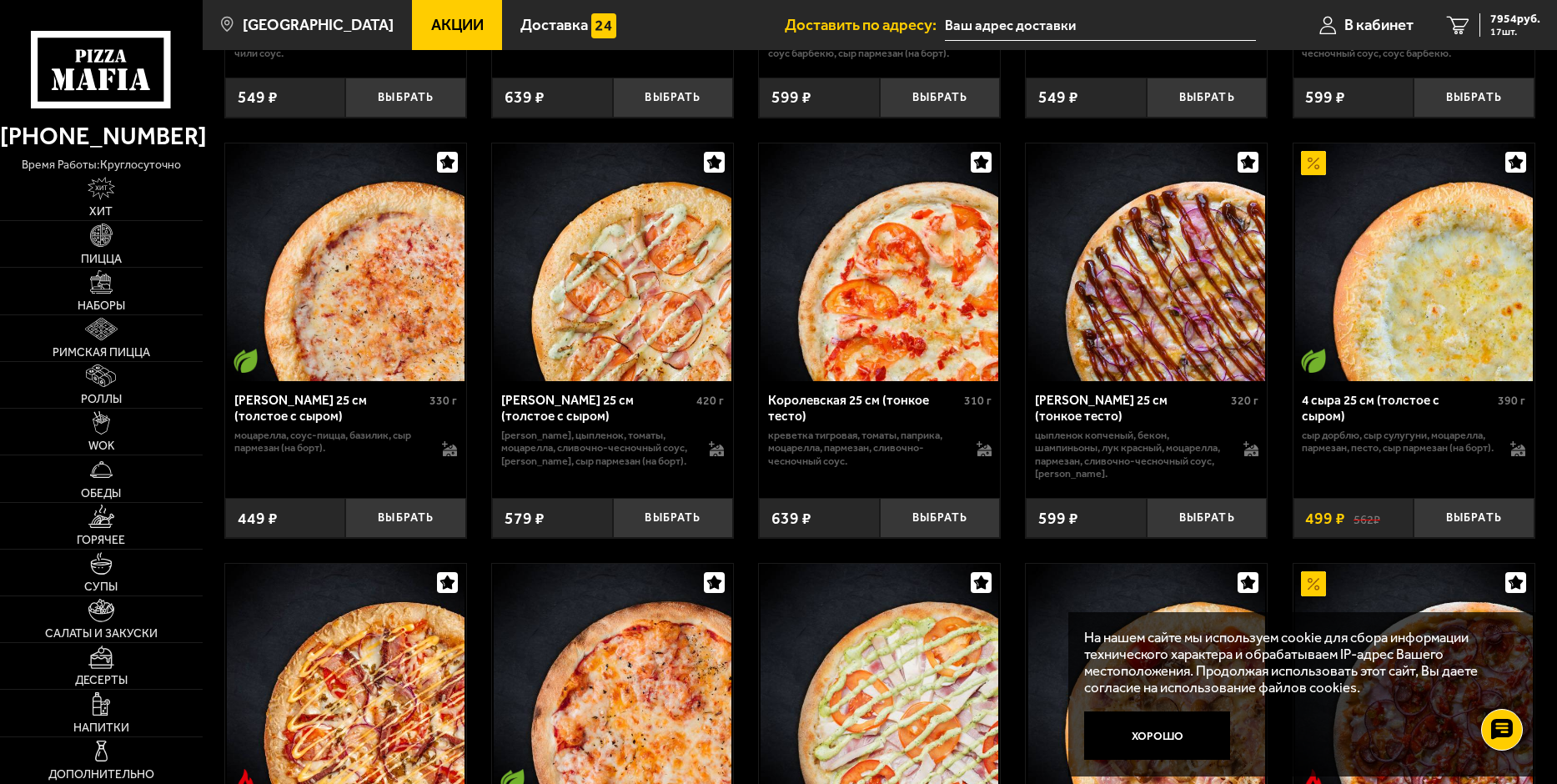
scroll to position [3586, 0]
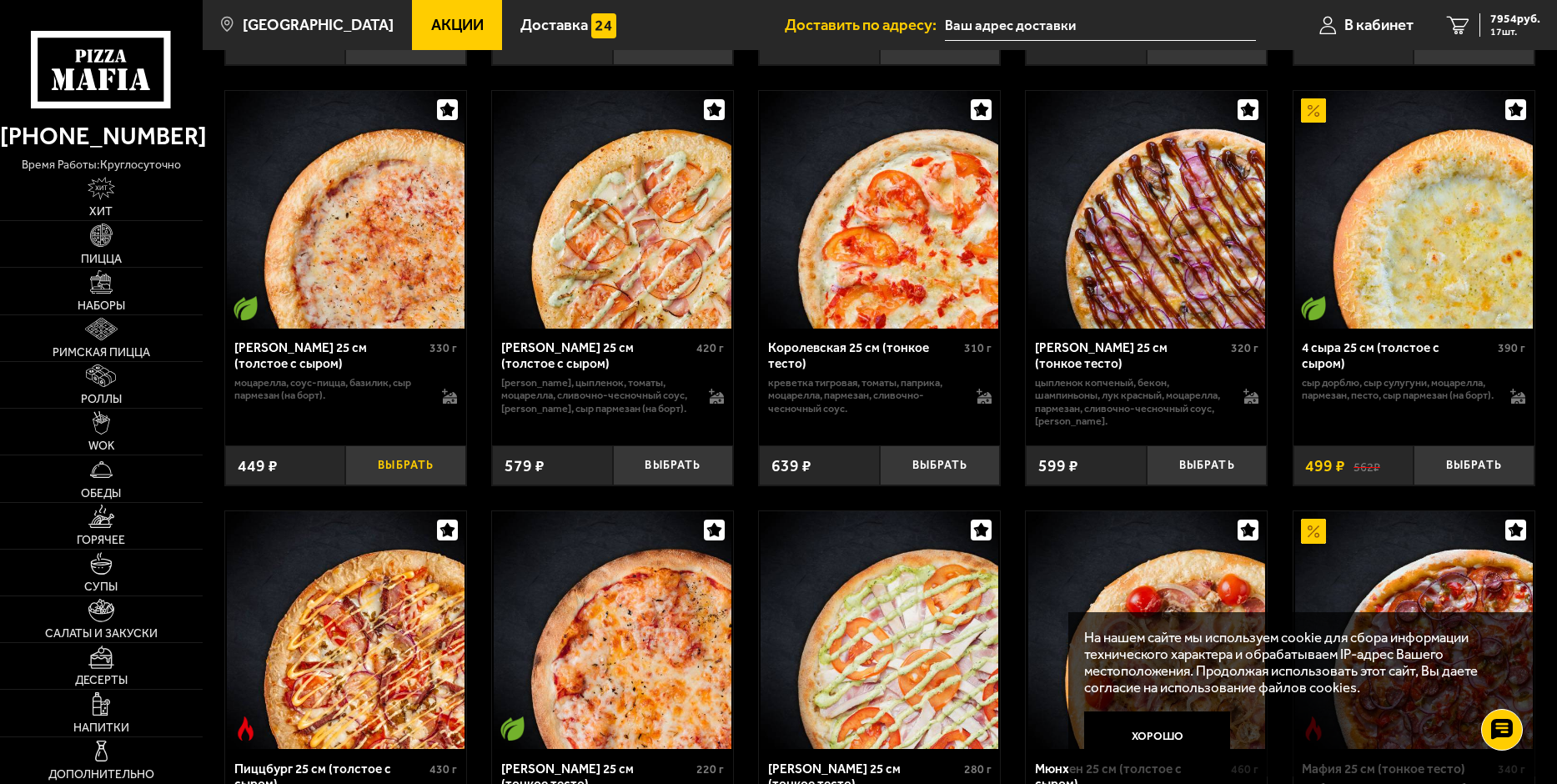
click at [423, 486] on button "Выбрать" at bounding box center [406, 466] width 121 height 40
click at [446, 486] on button "+" at bounding box center [446, 466] width 40 height 40
click at [443, 486] on button "+" at bounding box center [446, 466] width 40 height 40
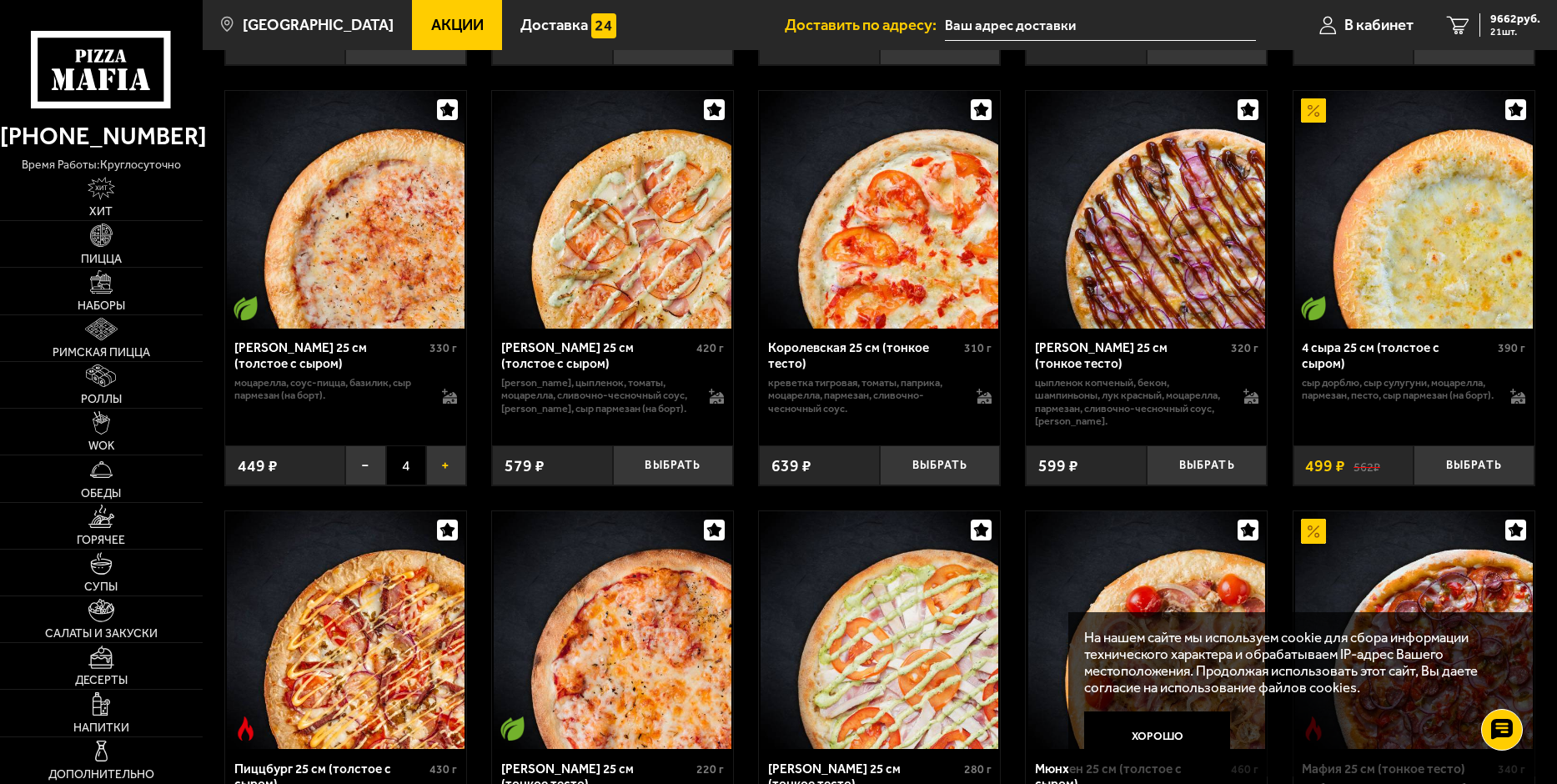
click at [443, 486] on button "+" at bounding box center [446, 466] width 40 height 40
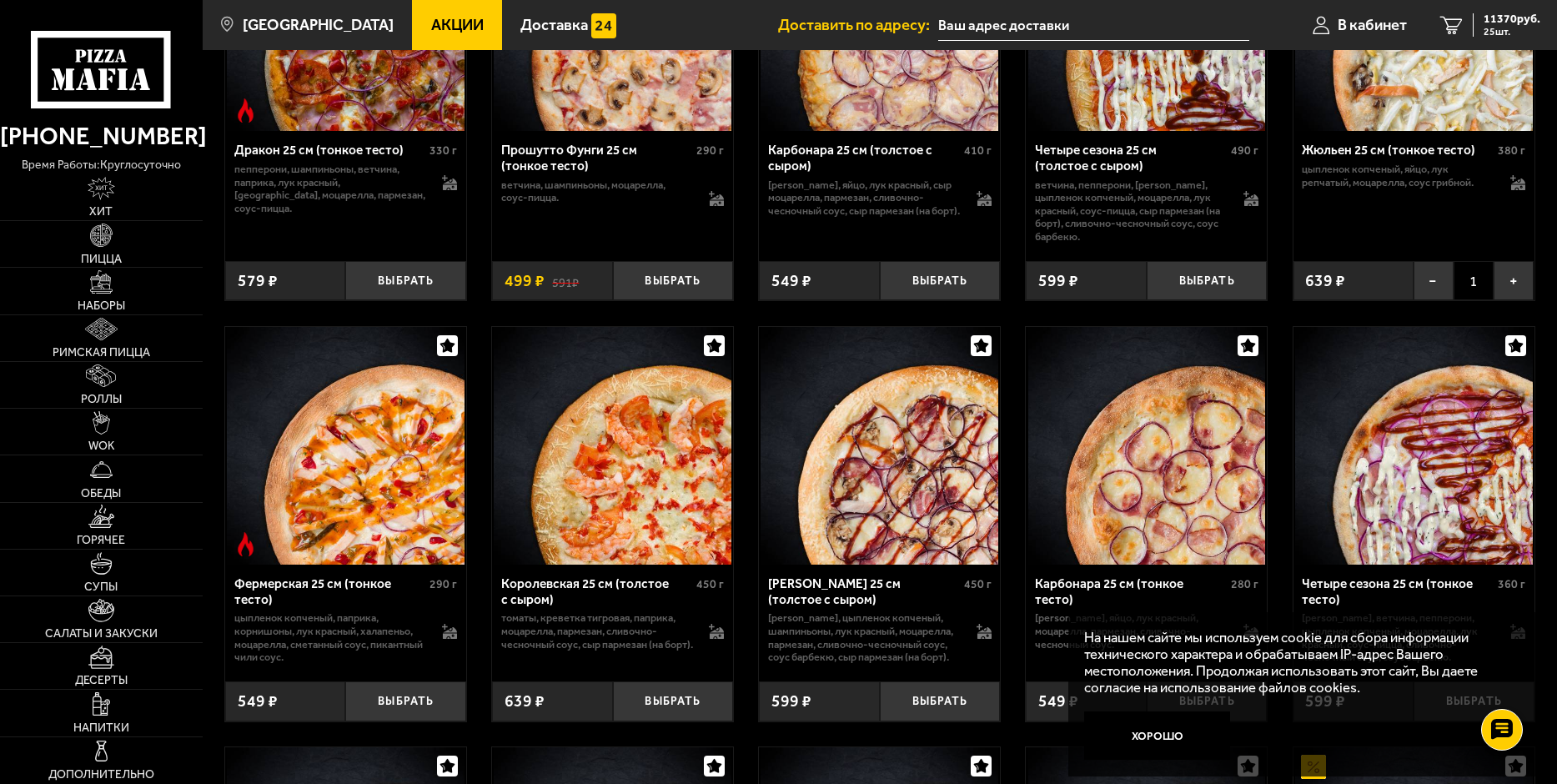
scroll to position [2835, 0]
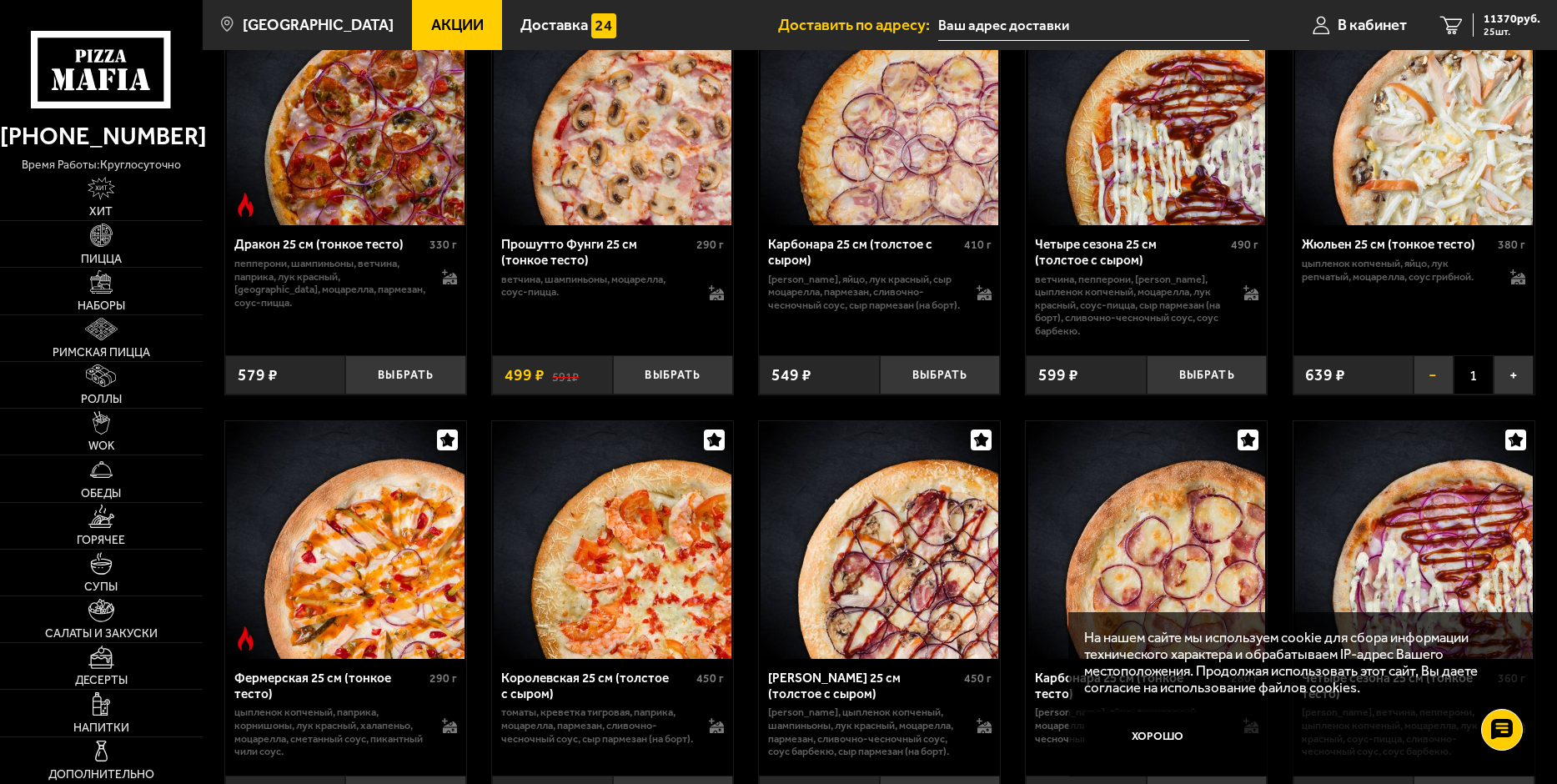
click at [1428, 396] on button "−" at bounding box center [1434, 375] width 40 height 40
click at [1022, 18] on input "text" at bounding box center [1093, 24] width 311 height 31
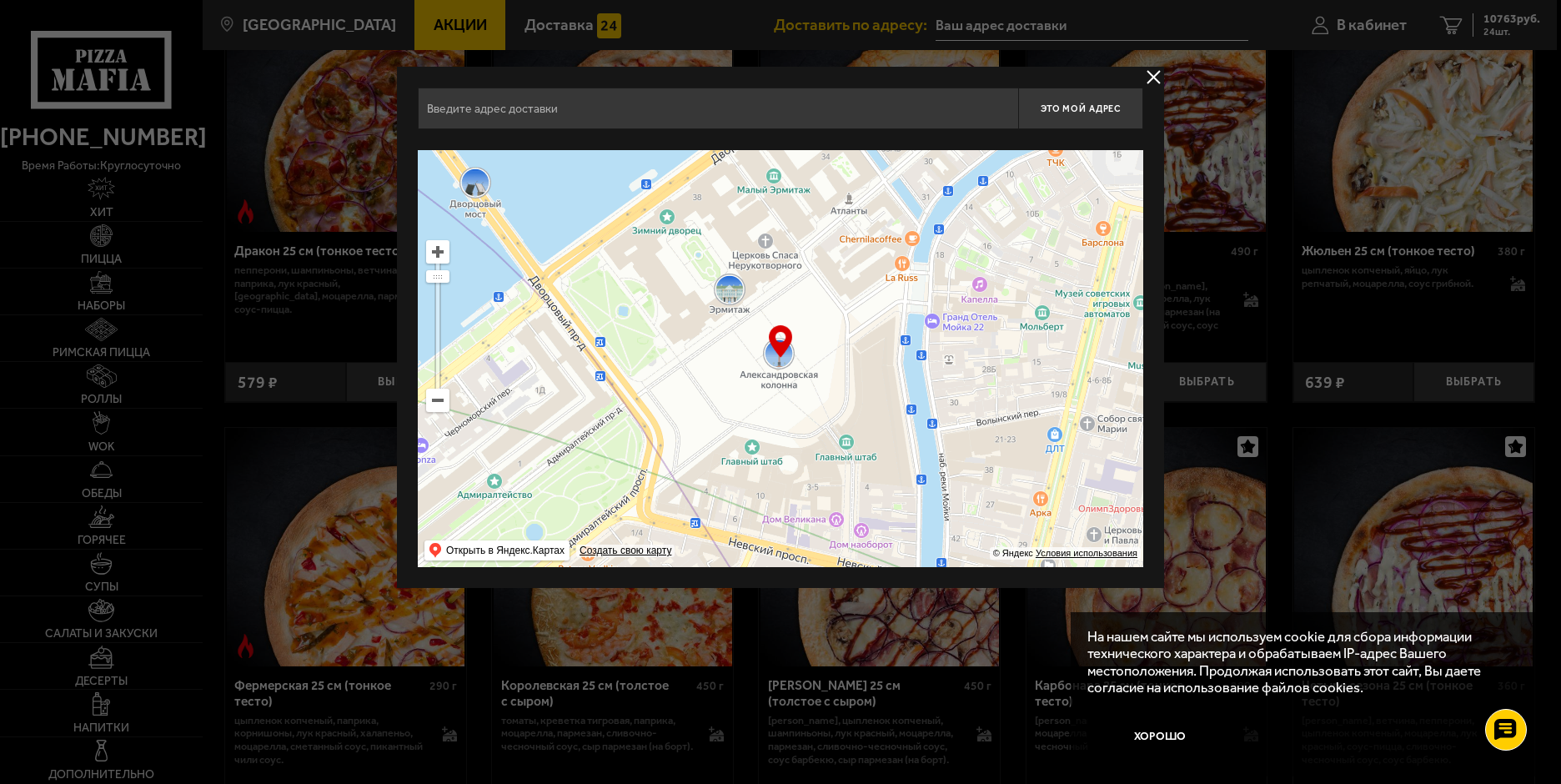
click at [620, 110] on input "text" at bounding box center [718, 108] width 600 height 42
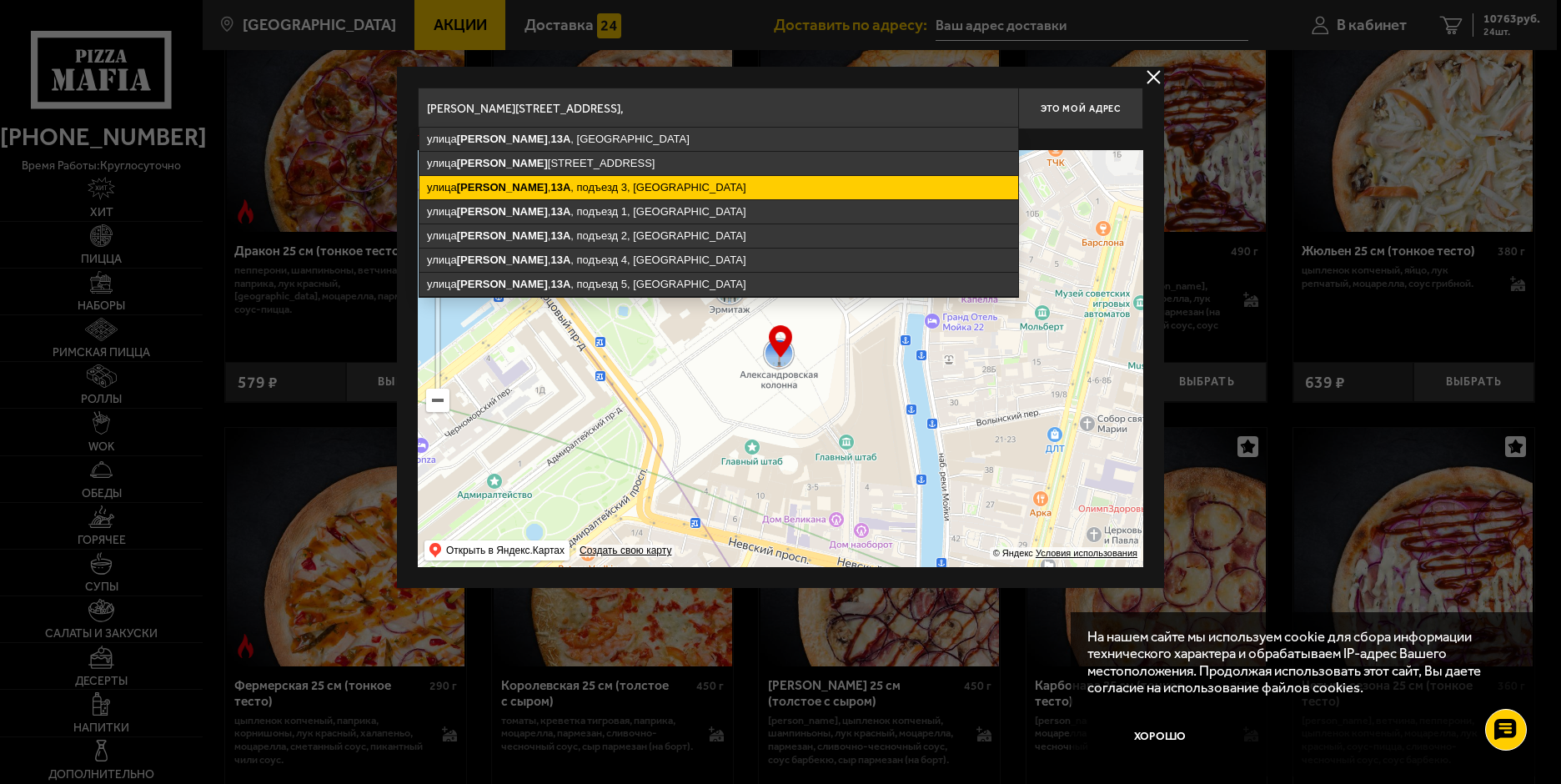
click at [594, 182] on ymaps "улица Стахановцев , 13А , подъезд 3, Санкт-Петербург" at bounding box center [718, 187] width 598 height 24
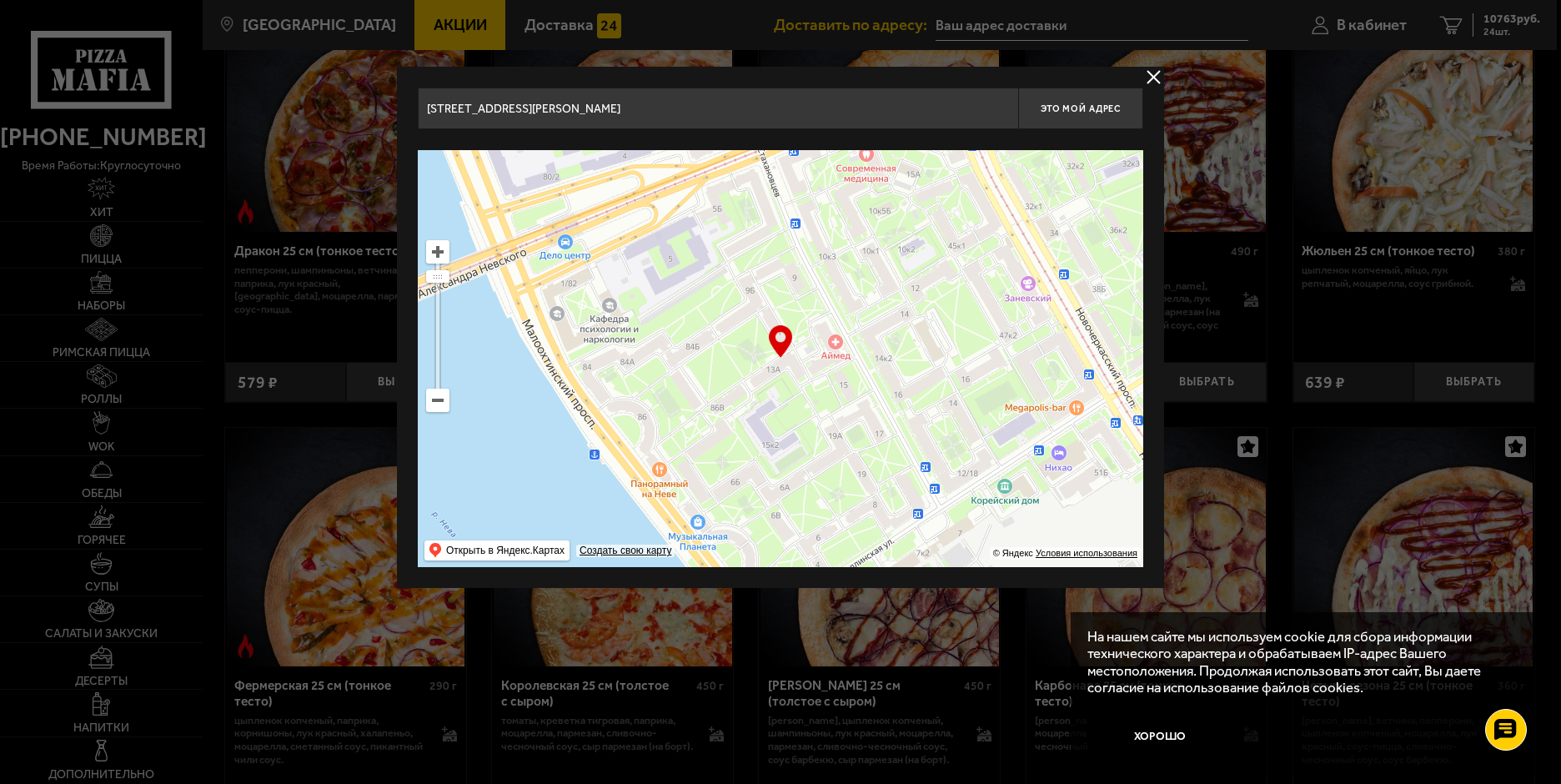
click at [737, 109] on input "Санкт-Петербург, улица Стахановцев, 13А, подъезд 3" at bounding box center [718, 108] width 600 height 42
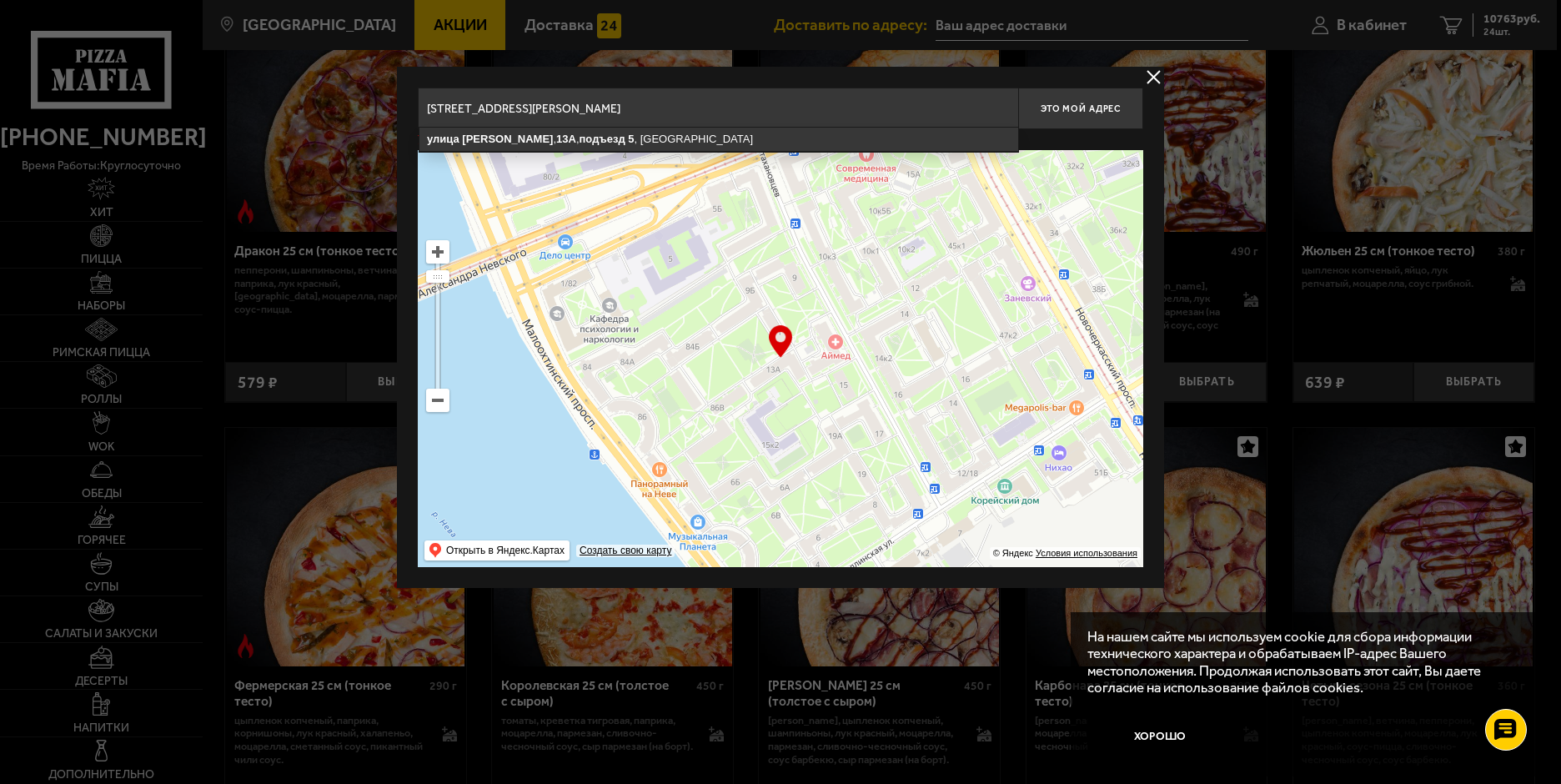
click at [715, 108] on input "Санкт-Петербург, улица Стахановцев, 13А, подъезд 5, квартира 42" at bounding box center [718, 108] width 600 height 42
click at [695, 104] on input "Санкт-Петербург, улица Стахановцев, 13А, подъезд 5, 4 этаж, квартира 42" at bounding box center [718, 108] width 600 height 42
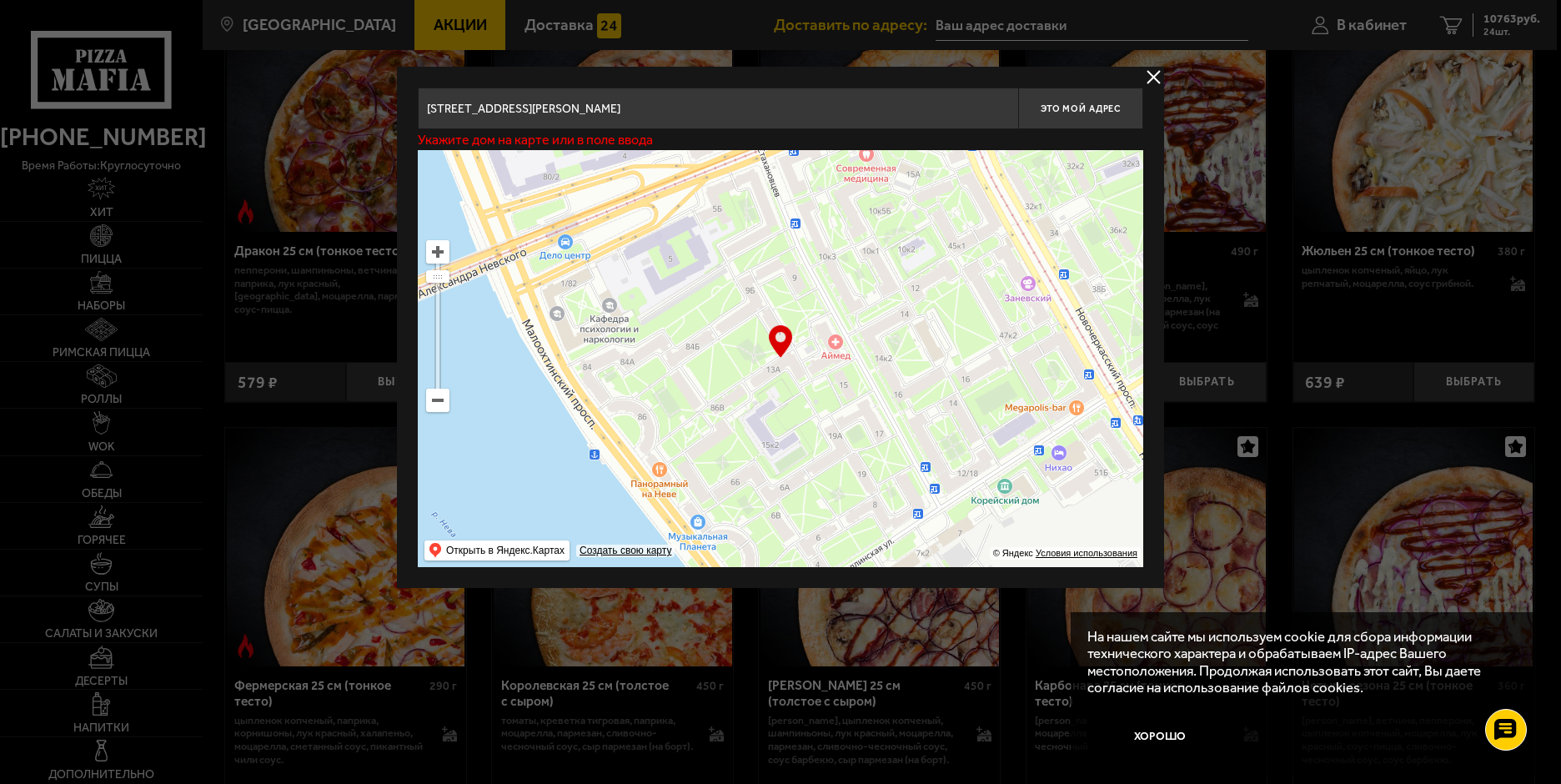
click at [777, 365] on ymaps at bounding box center [780, 359] width 725 height 417
drag, startPoint x: 786, startPoint y: 333, endPoint x: 778, endPoint y: 351, distance: 19.7
click at [778, 351] on div "… © Яндекс Условия использования Открыть в Яндекс.Картах Создать свою карту" at bounding box center [780, 359] width 725 height 417
click at [777, 366] on ymaps at bounding box center [780, 359] width 725 height 417
click at [754, 108] on input "Санкт-Петербург, улица Стахановцев, 13А, подъезд 5, 4 этаж, квартира 42" at bounding box center [718, 108] width 600 height 42
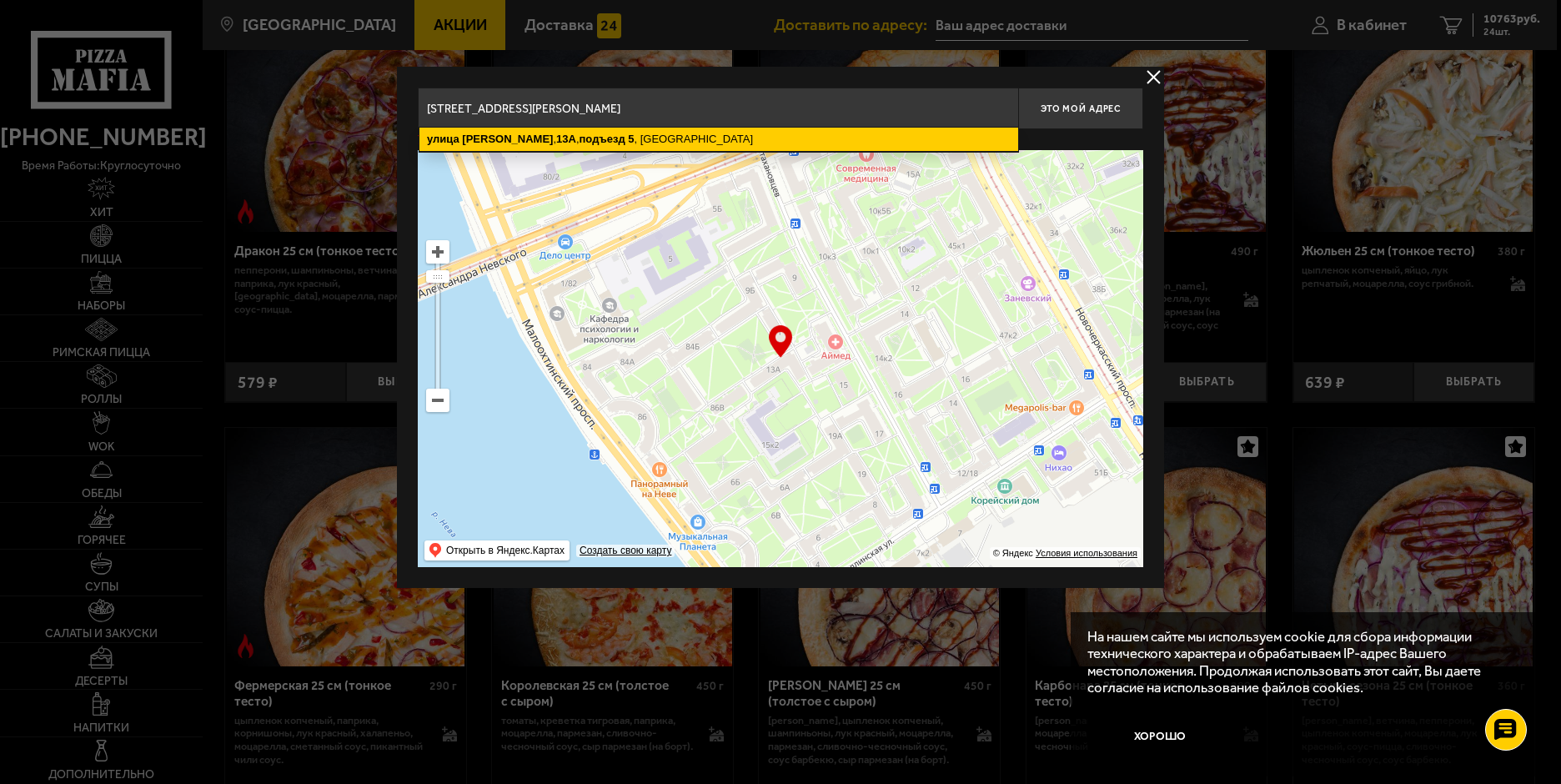
click at [628, 136] on ymaps "5" at bounding box center [631, 139] width 6 height 12
type input "Санкт-Петербург, улица Стахановцев, 13А, подъезд 5"
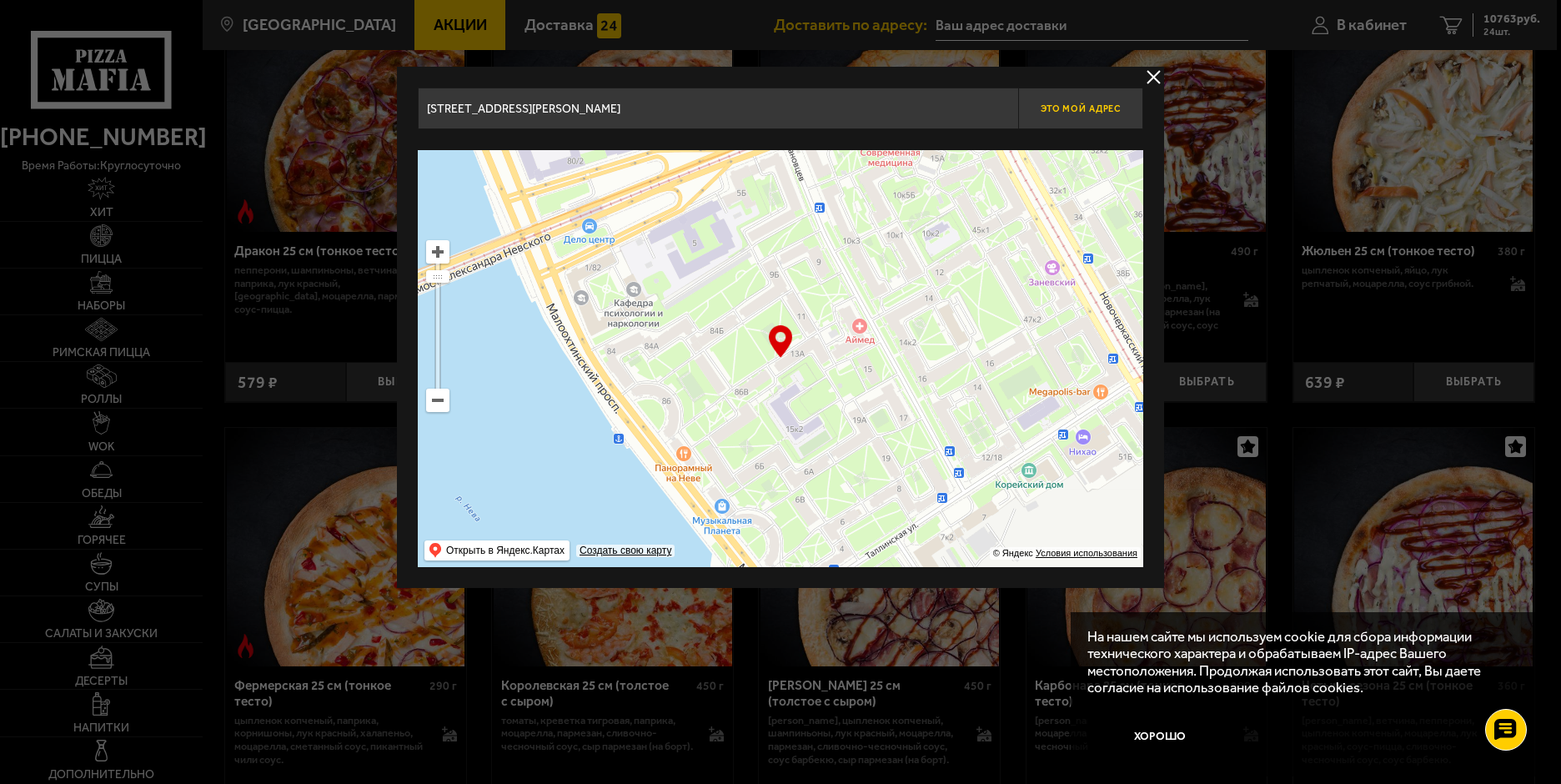
click at [1069, 105] on span "Это мой адрес" at bounding box center [1080, 108] width 80 height 10
type input "[STREET_ADDRESS][PERSON_NAME]"
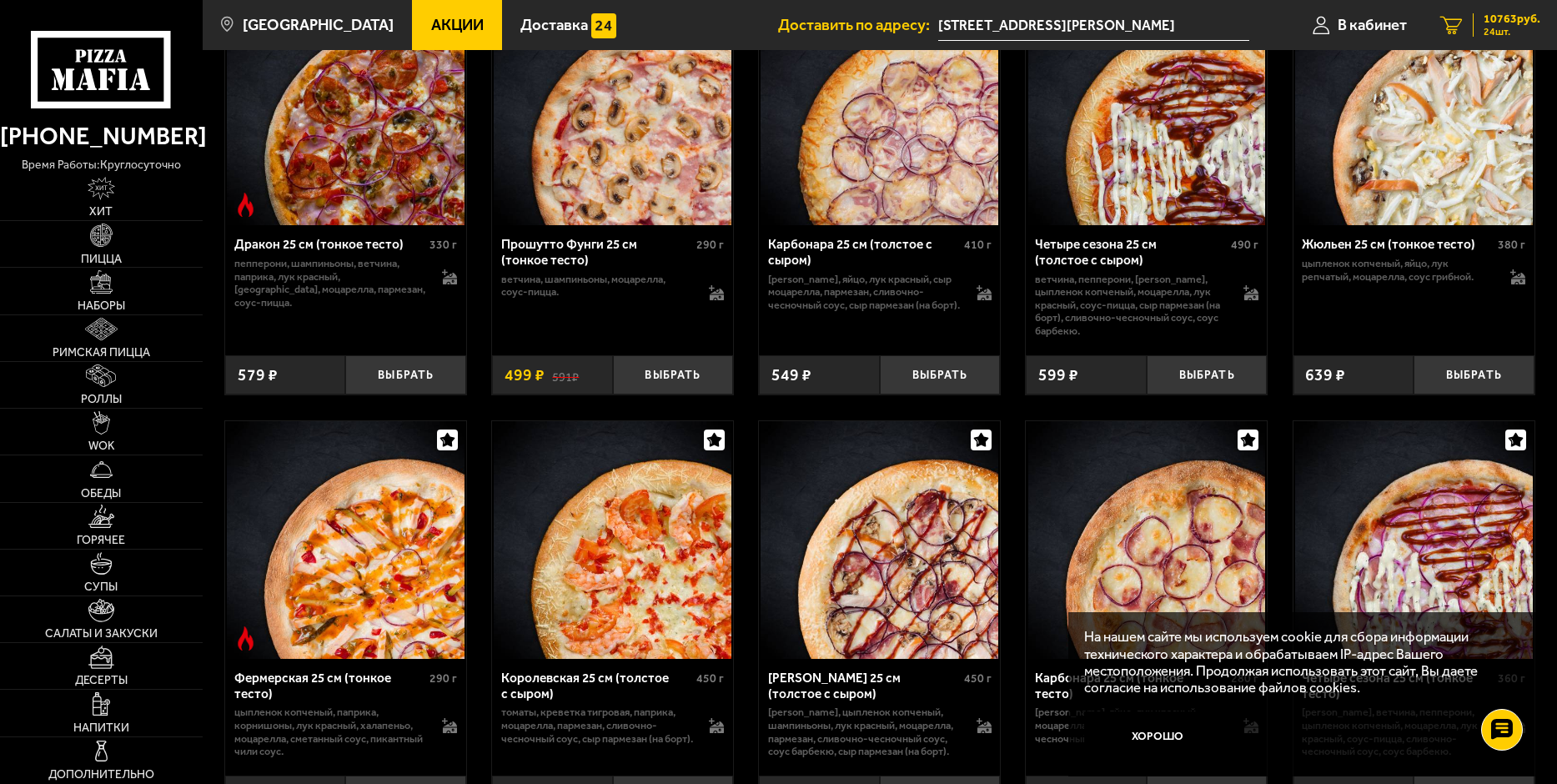
click at [1454, 22] on icon "24" at bounding box center [1452, 24] width 23 height 18
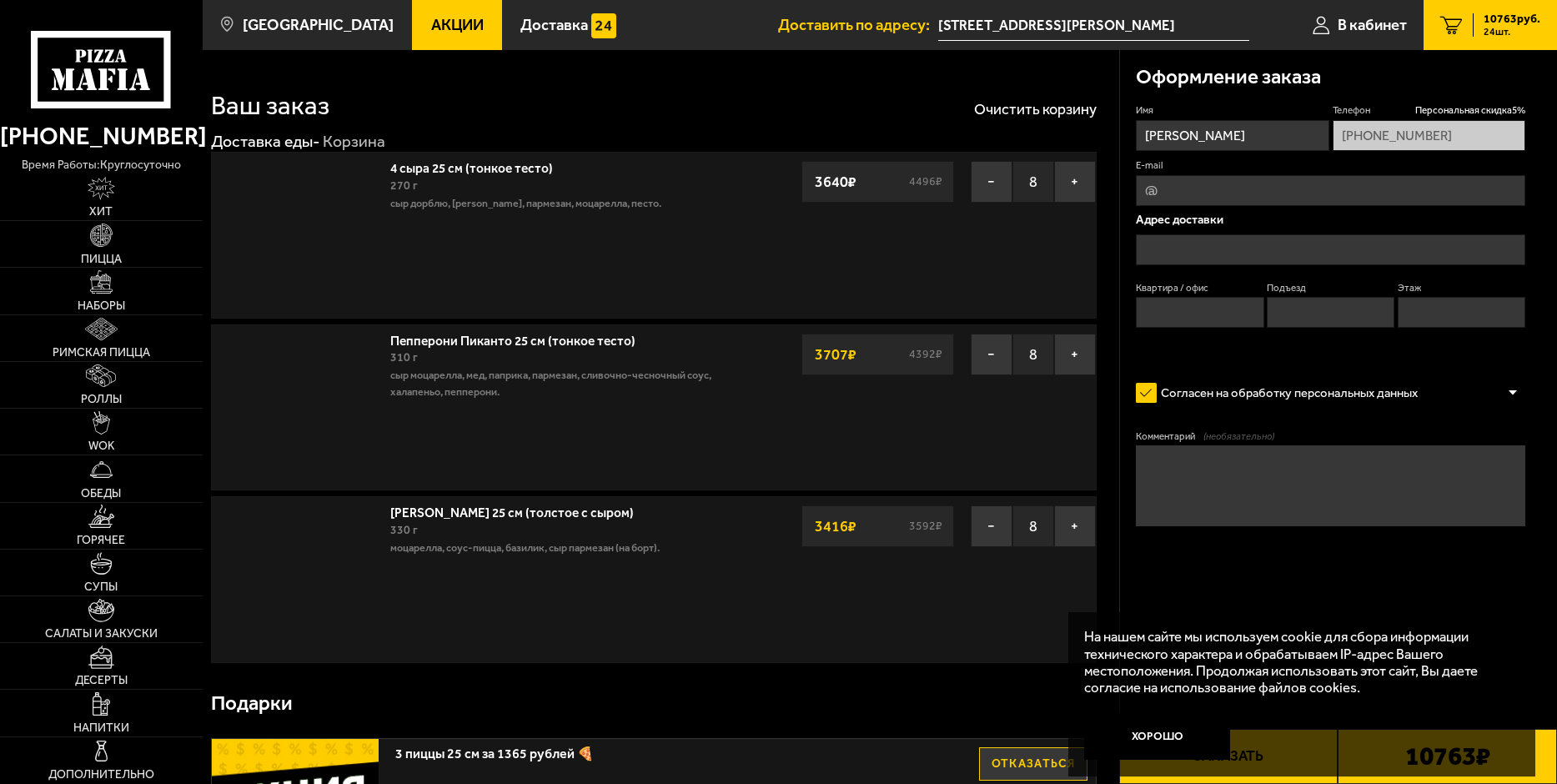
type input "[STREET_ADDRESS][PERSON_NAME]"
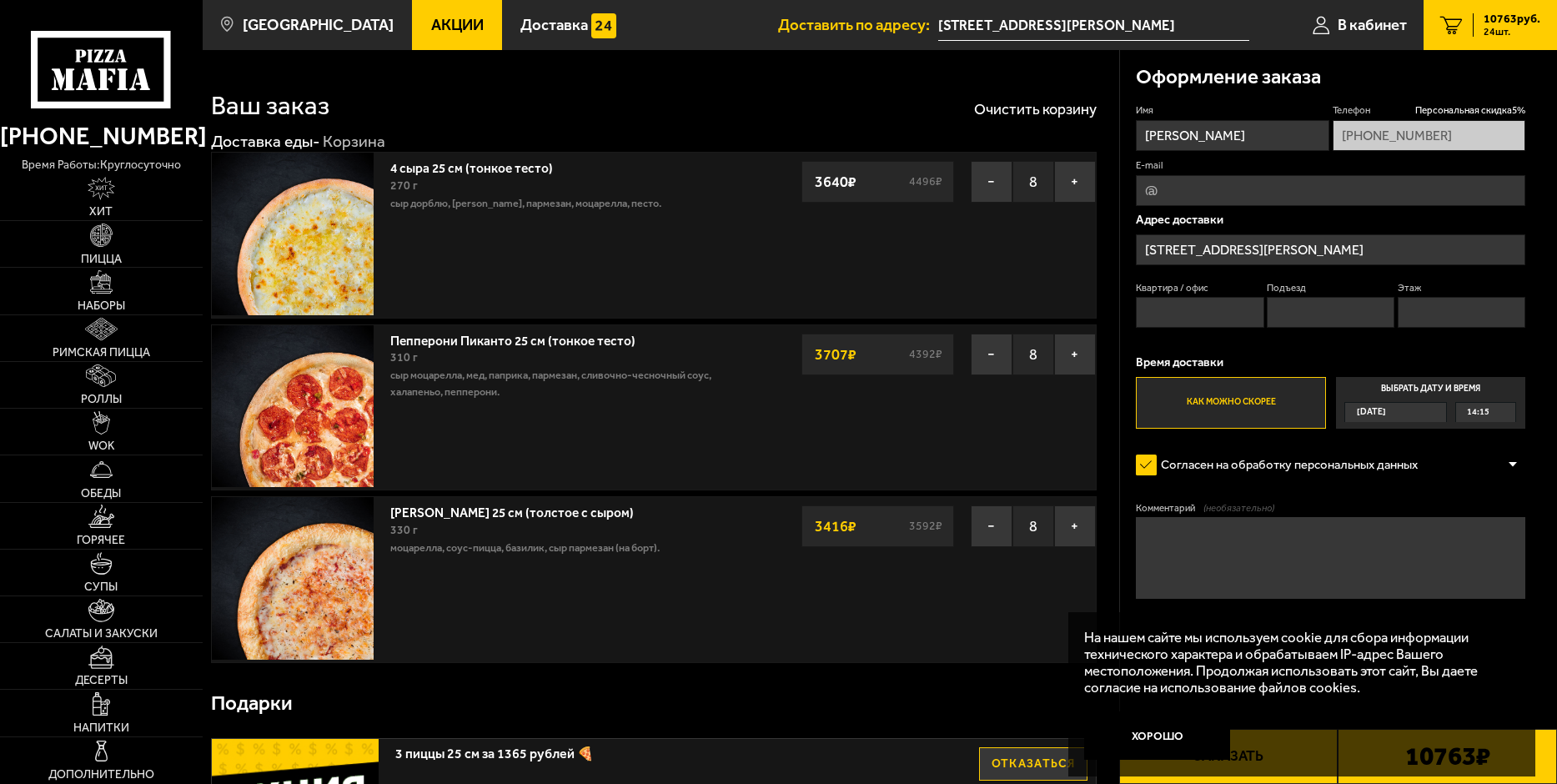
click at [1204, 310] on input "Квартира / офис" at bounding box center [1200, 312] width 128 height 31
click at [1455, 307] on input "Этаж" at bounding box center [1462, 312] width 128 height 31
type input "4"
click at [1314, 311] on input "Подъезд" at bounding box center [1331, 312] width 128 height 31
type input "5"
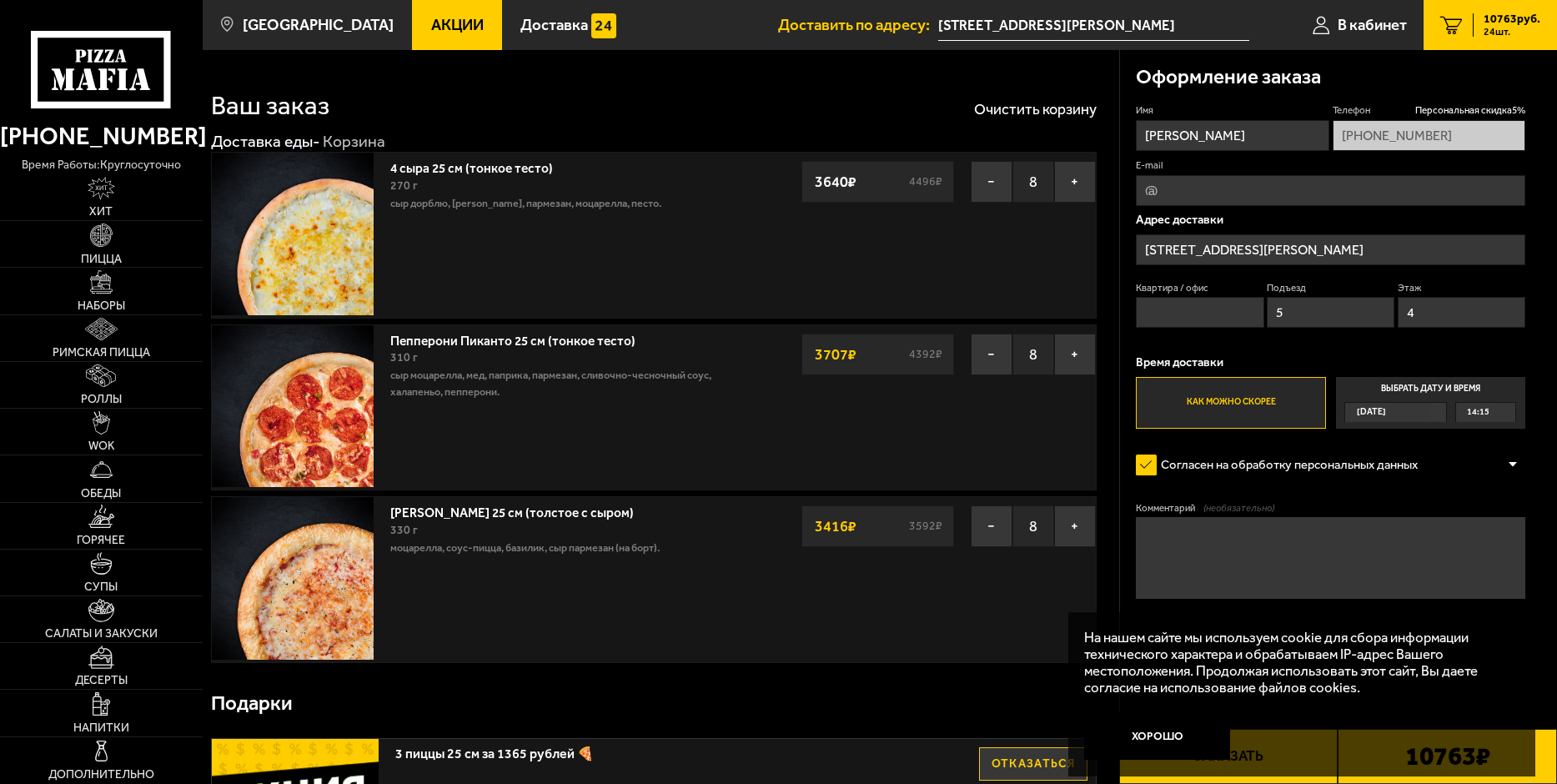
click at [1204, 305] on input "Квартира / офис" at bounding box center [1200, 312] width 128 height 31
type input "42"
click at [1386, 412] on span "Сегодня" at bounding box center [1371, 411] width 29 height 18
click at [0, 0] on input "Выбрать дату и время Сегодня 14:15" at bounding box center [0, 0] width 0 height 0
click at [1509, 411] on div "14:15" at bounding box center [1486, 411] width 60 height 18
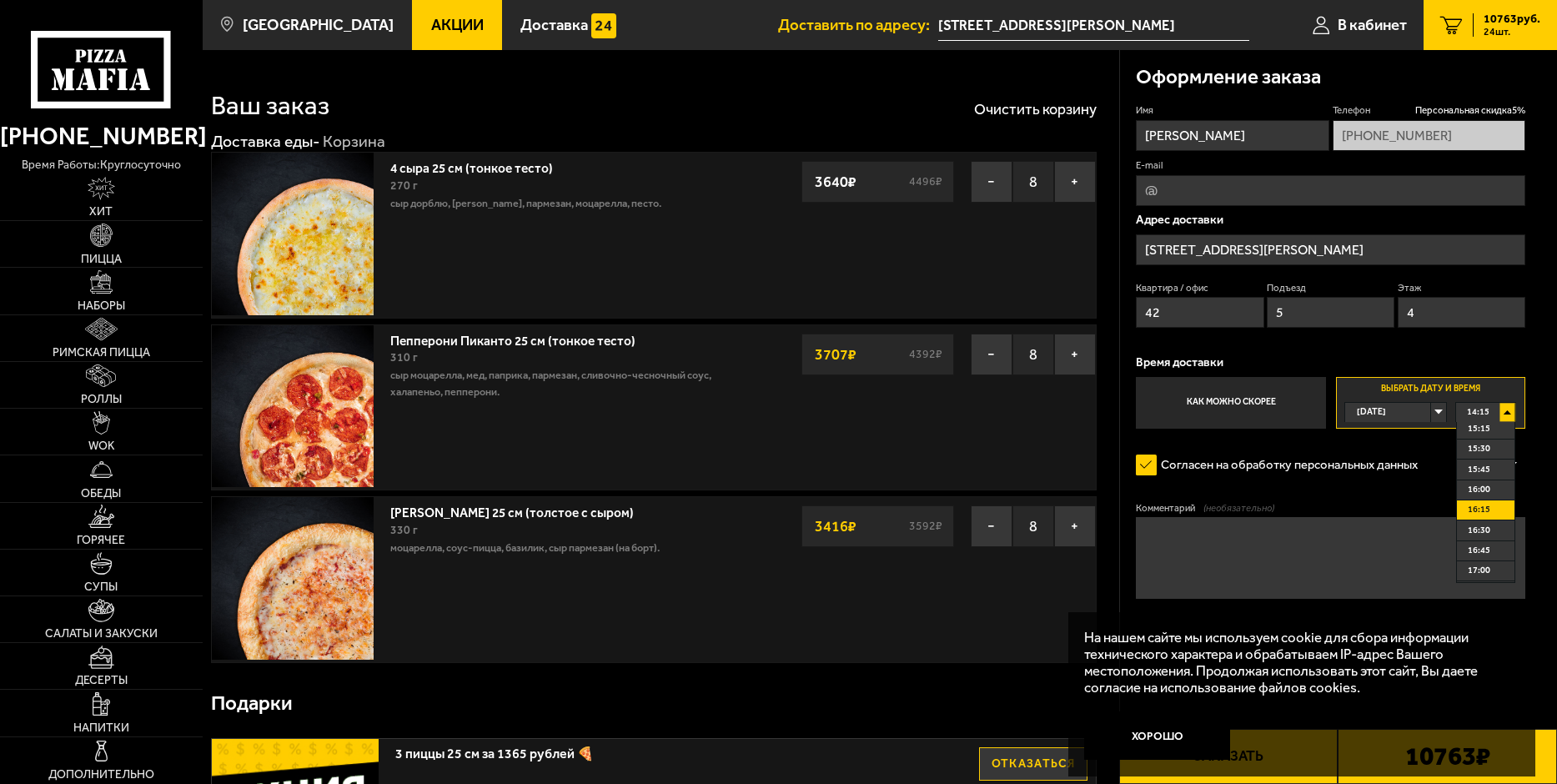
scroll to position [167, 0]
click at [1490, 485] on span "17:00" at bounding box center [1479, 486] width 23 height 18
click at [1231, 542] on textarea "Комментарий (необязательно)" at bounding box center [1330, 557] width 389 height 80
click at [1205, 545] on textarea "Комментарий (необязательно)" at bounding box center [1330, 557] width 389 height 80
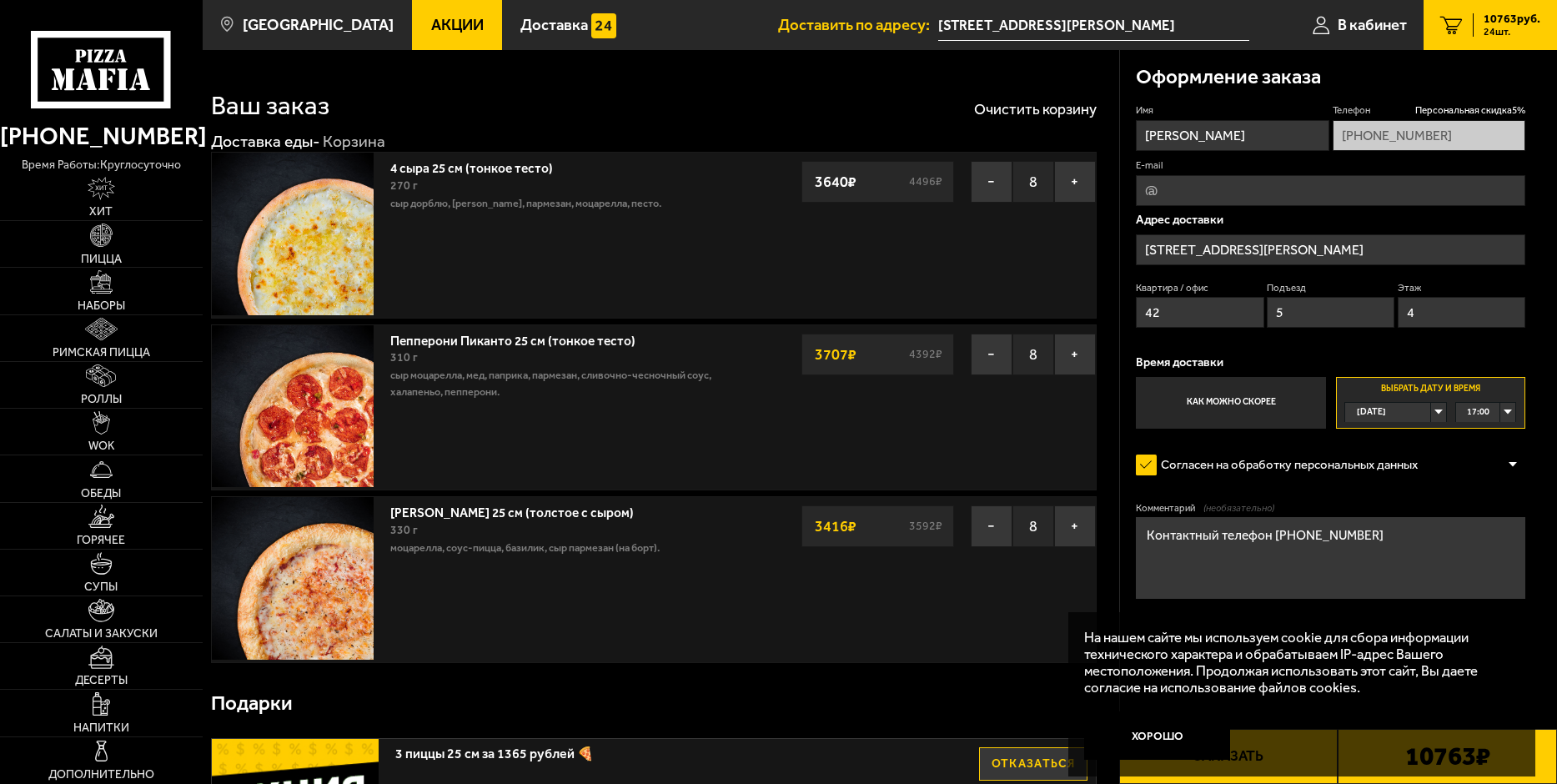
click at [1307, 535] on textarea "Контактный телефон +79110398411" at bounding box center [1330, 557] width 389 height 80
click at [1334, 537] on textarea "Контактный телефон +7911-0398411" at bounding box center [1330, 557] width 389 height 80
click at [1355, 536] on textarea "Контактный телефон +7911-039-8411" at bounding box center [1330, 557] width 389 height 80
click at [1287, 534] on textarea "Контактный телефон +7911-039-84-11" at bounding box center [1330, 557] width 389 height 80
click at [1423, 539] on textarea "Контактный телефон +7-911-039-84-11" at bounding box center [1330, 557] width 389 height 80
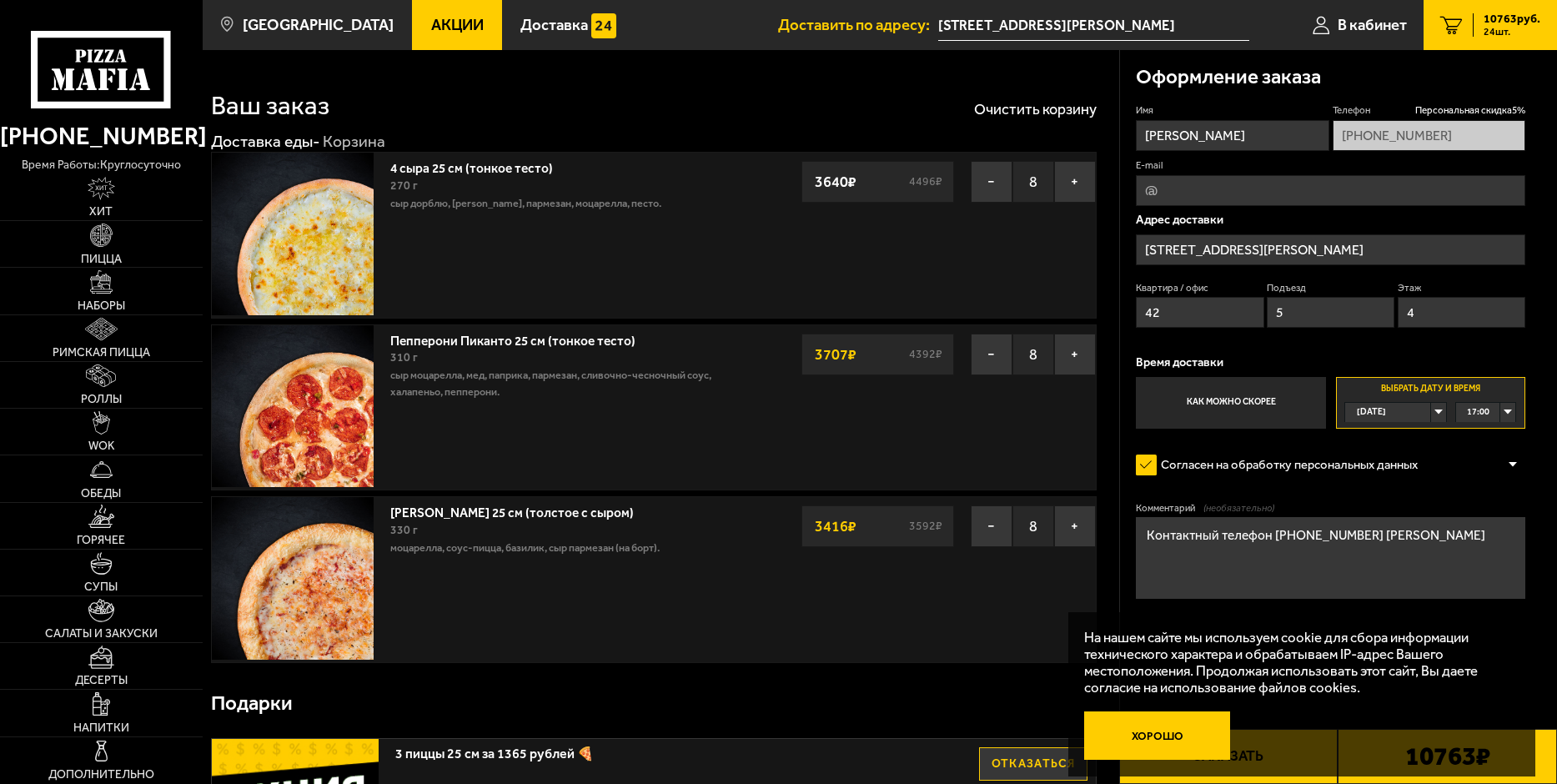
type textarea "Контактный телефон +7-911-039-84-11 МАРИЯ"
click at [1174, 735] on button "Хорошо" at bounding box center [1157, 735] width 146 height 48
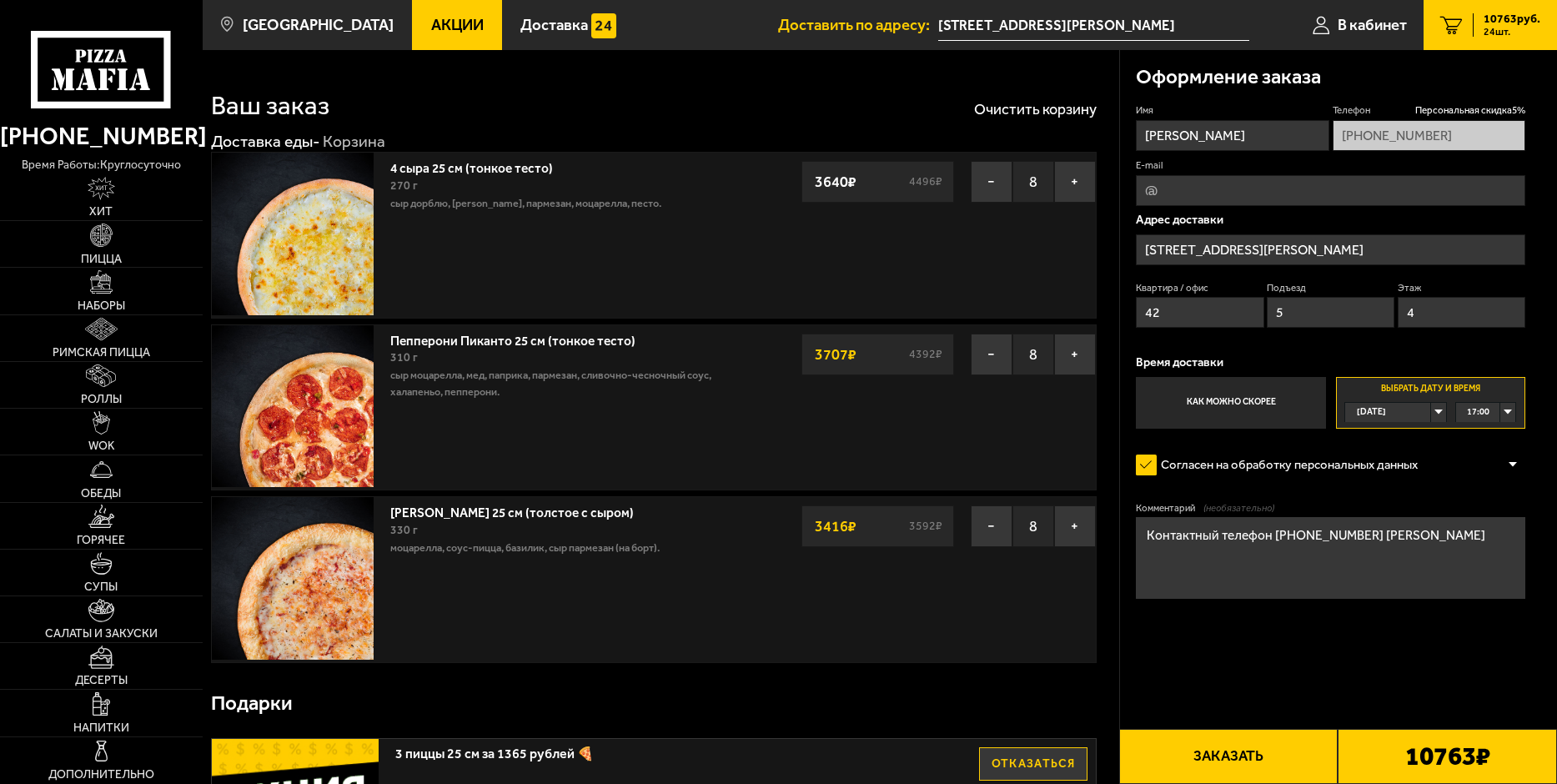
click at [1259, 749] on button "Заказать" at bounding box center [1229, 756] width 220 height 55
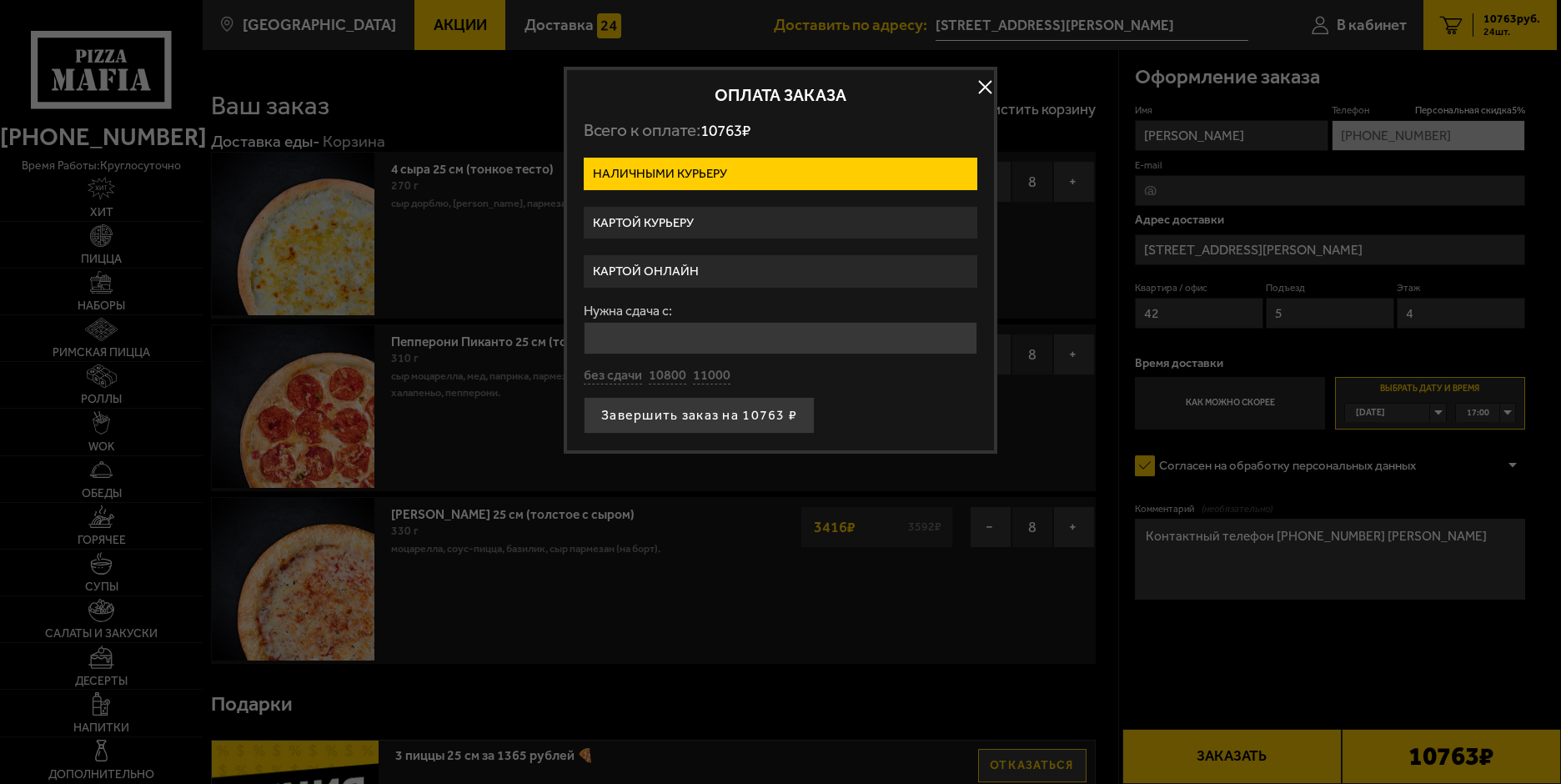
click at [676, 267] on label "Картой онлайн" at bounding box center [780, 271] width 394 height 32
click at [0, 0] on input "Картой онлайн" at bounding box center [0, 0] width 0 height 0
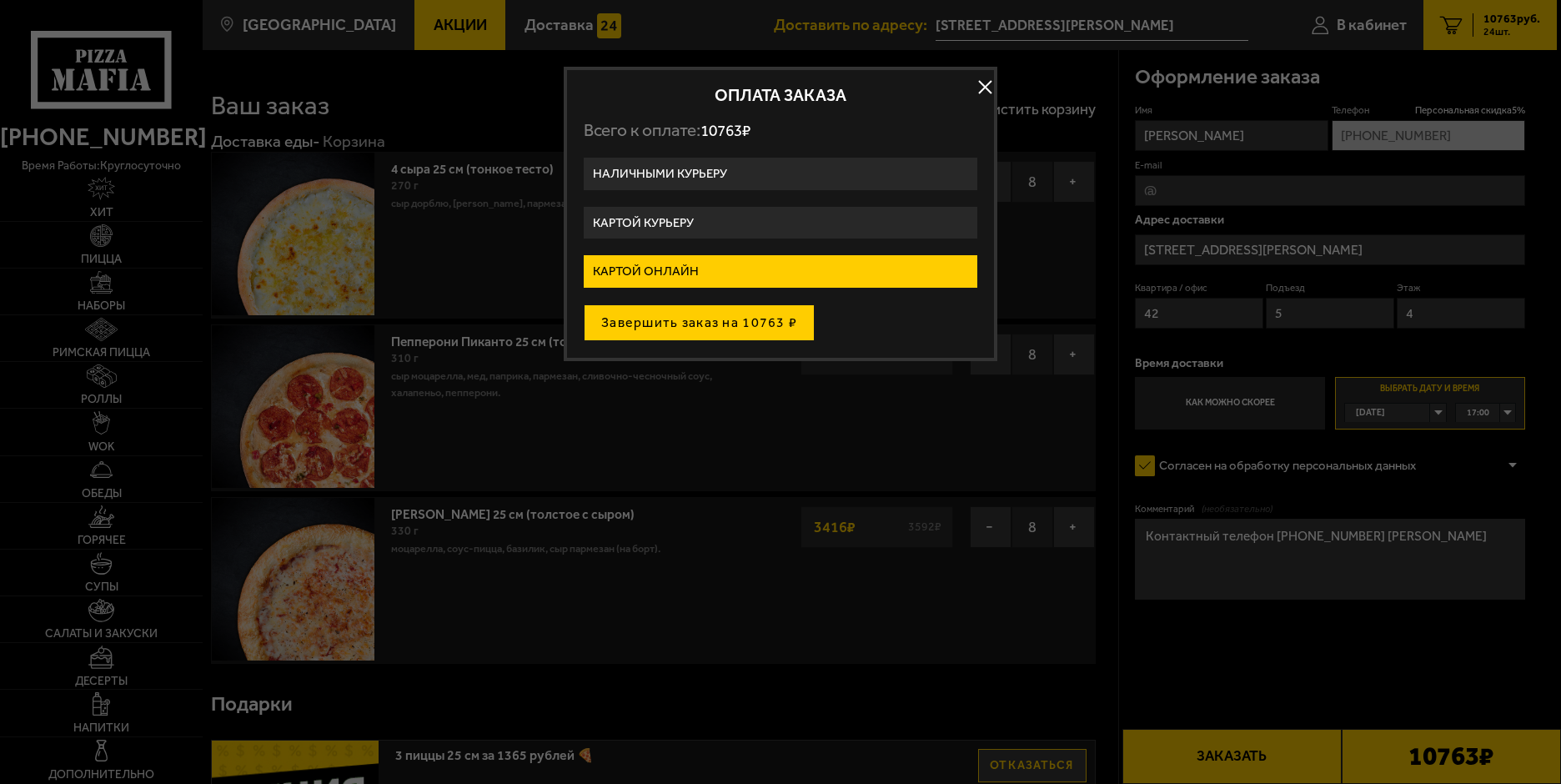
click at [710, 315] on button "Завершить заказ на 10763 ₽" at bounding box center [699, 323] width 231 height 37
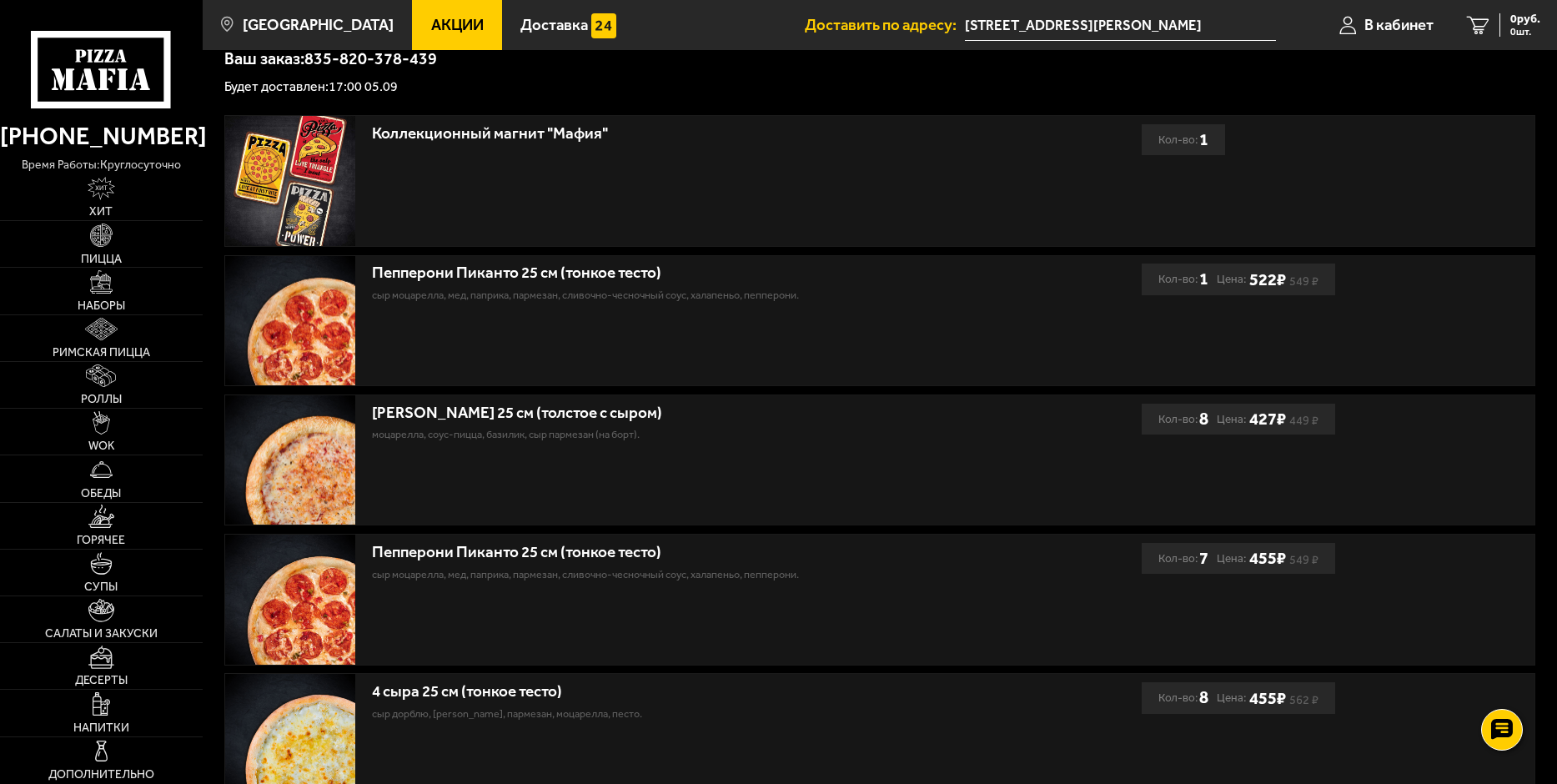
scroll to position [333, 0]
